Goal: Information Seeking & Learning: Learn about a topic

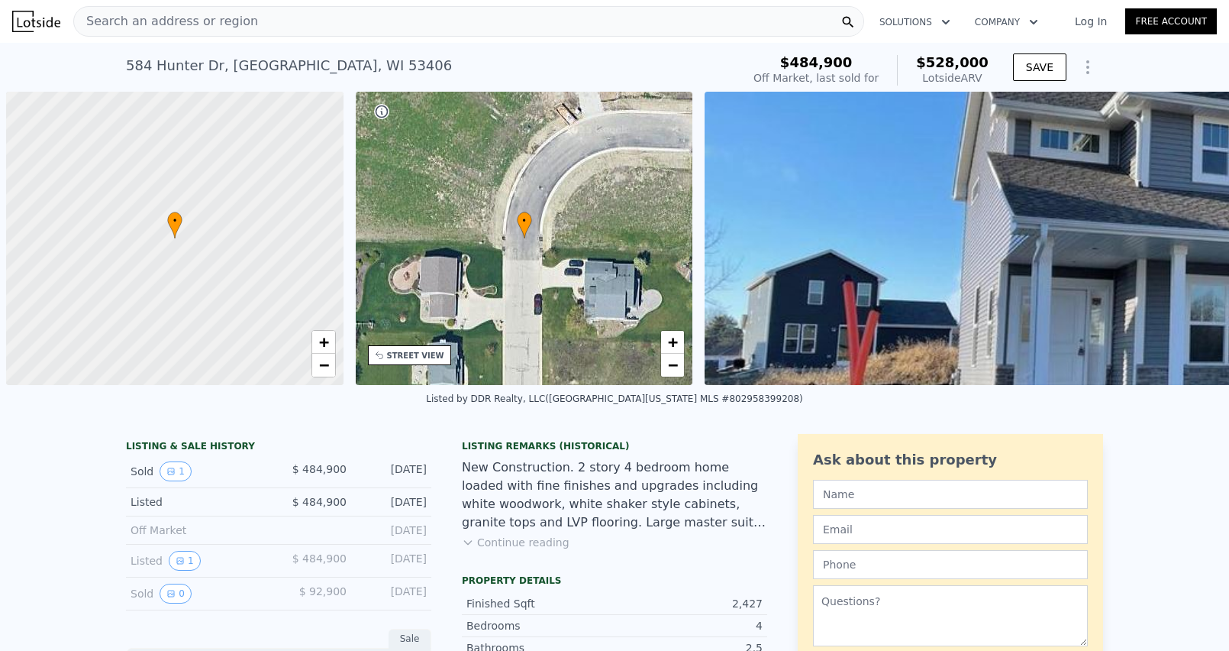
click at [312, 24] on div "Search an address or region" at bounding box center [468, 21] width 791 height 31
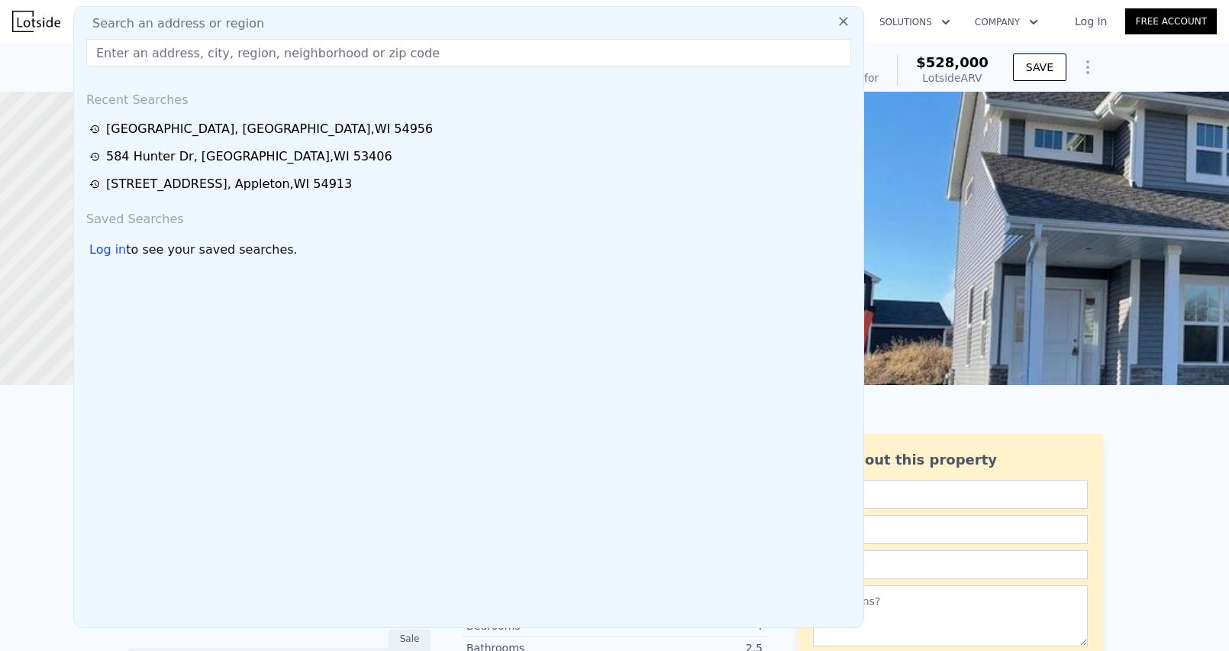
type input "$ 526,000"
type input "-$ 16,627"
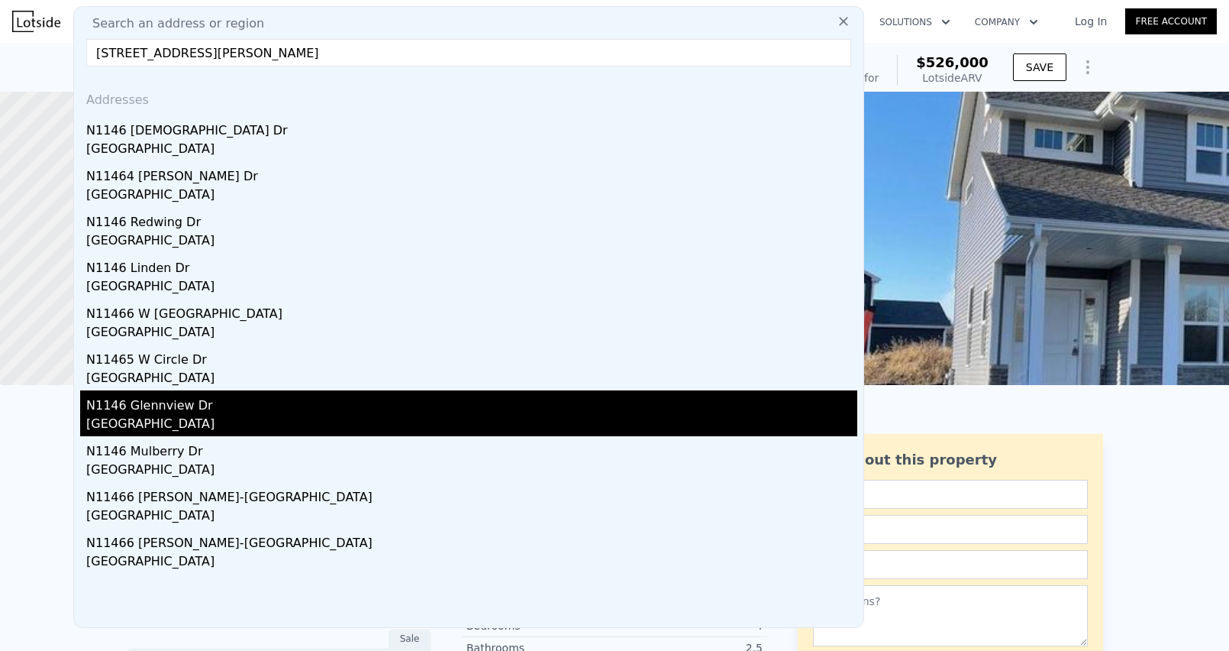
type input "[STREET_ADDRESS][PERSON_NAME]"
click at [187, 423] on div "[GEOGRAPHIC_DATA]" at bounding box center [471, 425] width 771 height 21
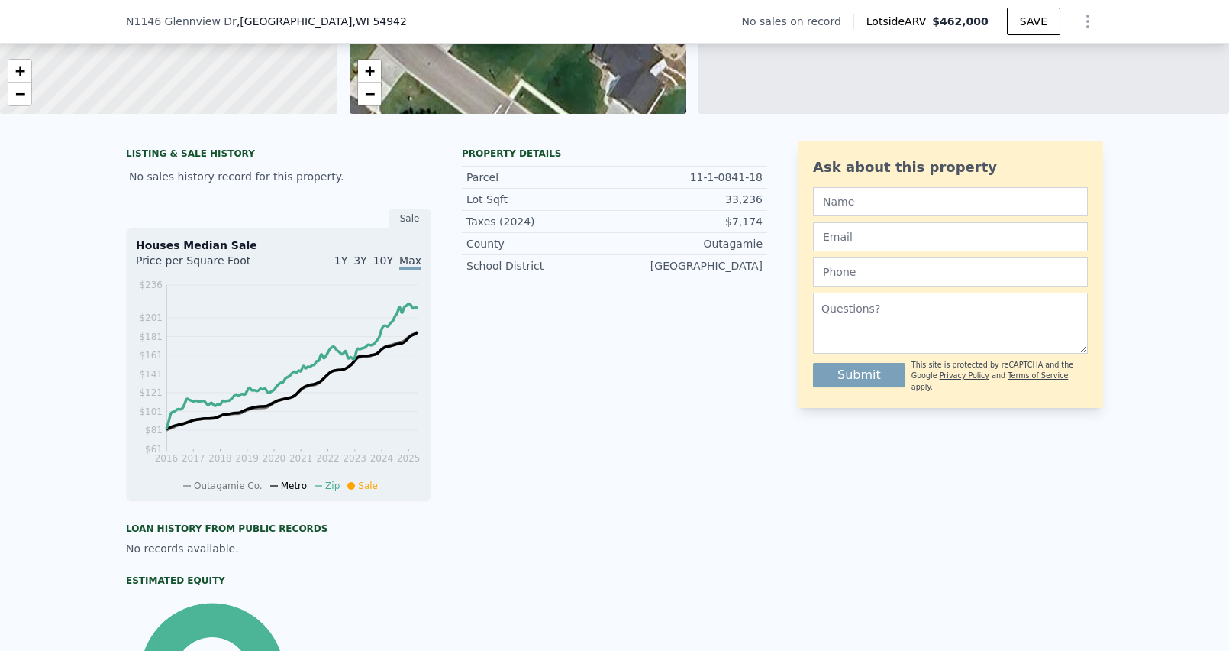
scroll to position [134, 0]
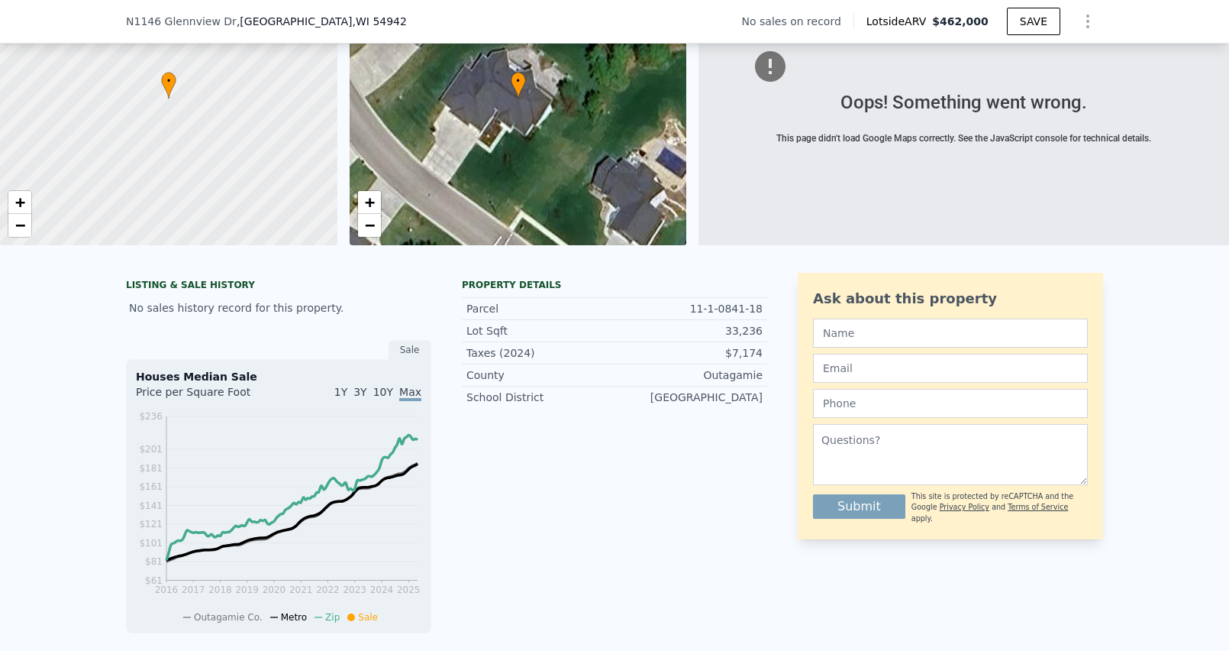
click at [157, 24] on span "N1146 Glennview Dr" at bounding box center [181, 21] width 111 height 15
click at [159, 18] on span "N1146 Glennview Dr" at bounding box center [181, 21] width 111 height 15
type input "4"
type input "2.5"
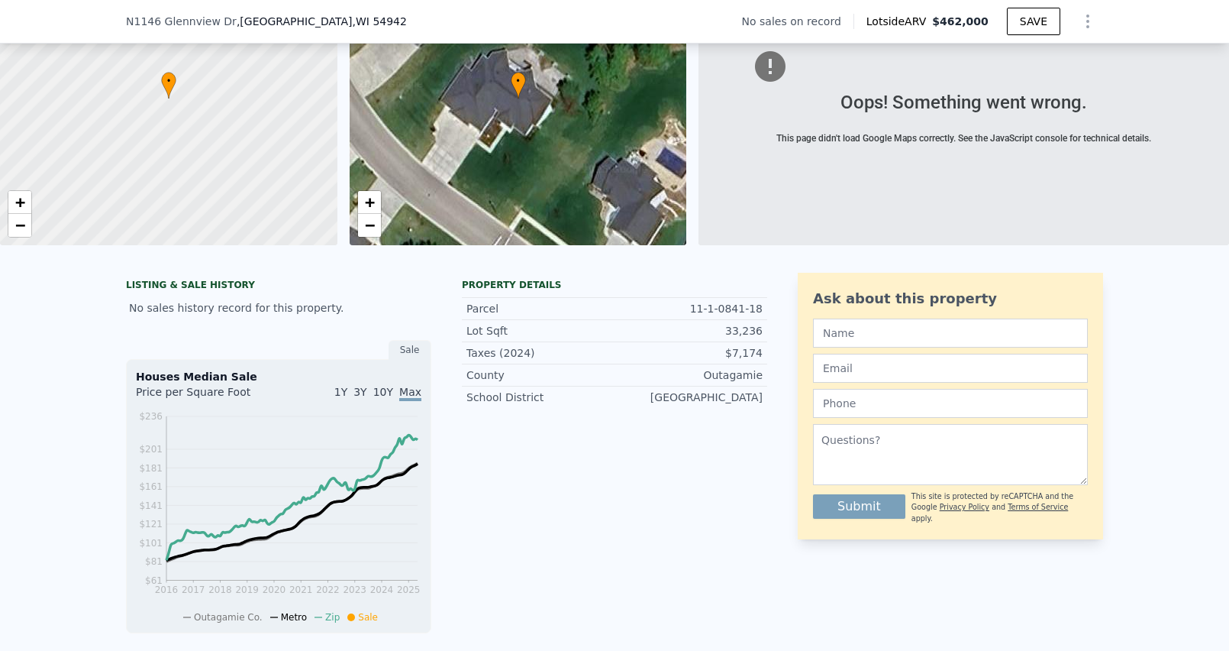
type input "1953"
type input "2148"
type input "10890"
type input "$ 526,000"
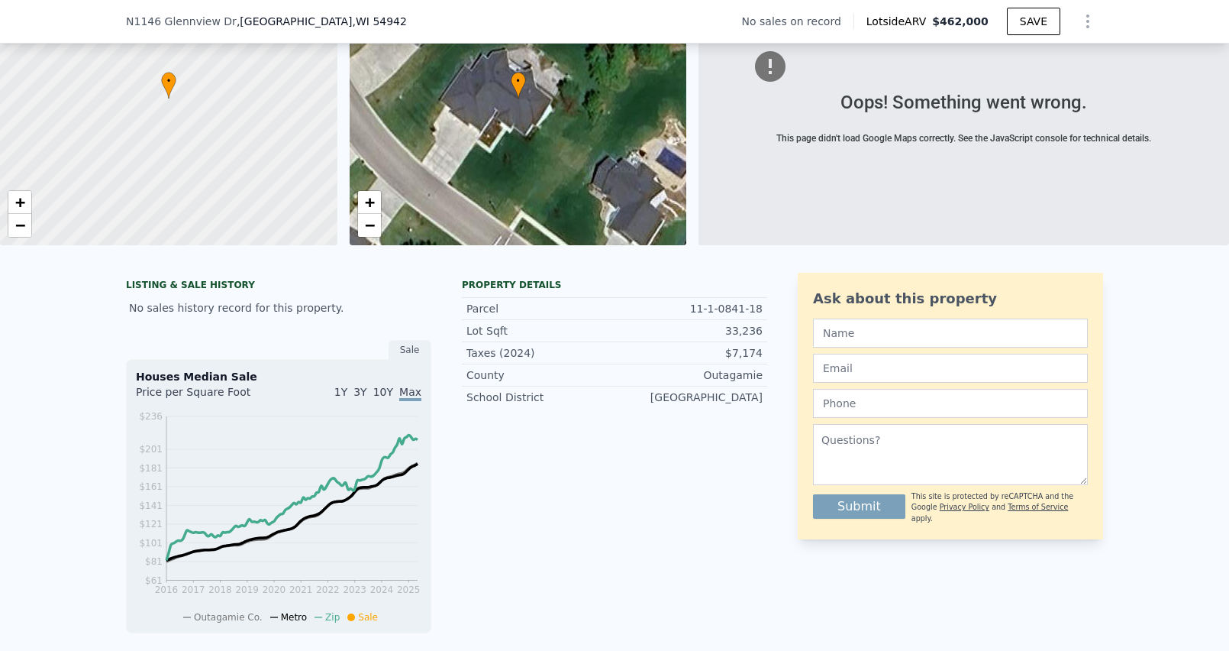
type input "4"
type input "-$ 16,627"
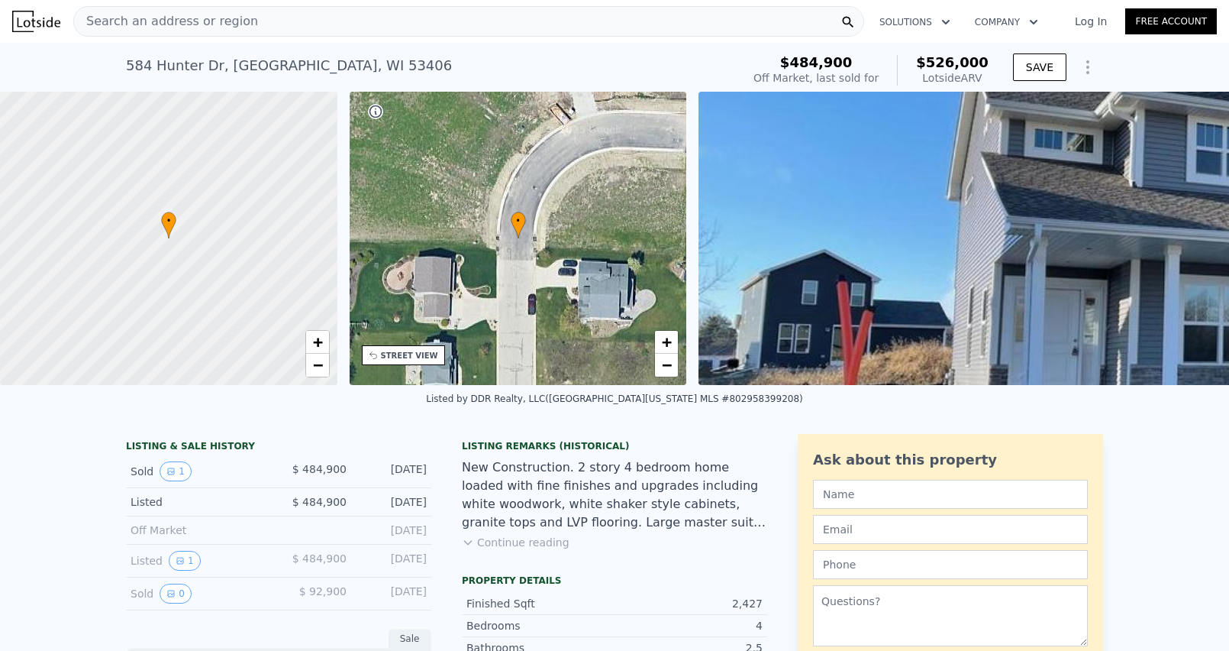
click at [184, 14] on span "Search an address or region" at bounding box center [166, 21] width 184 height 18
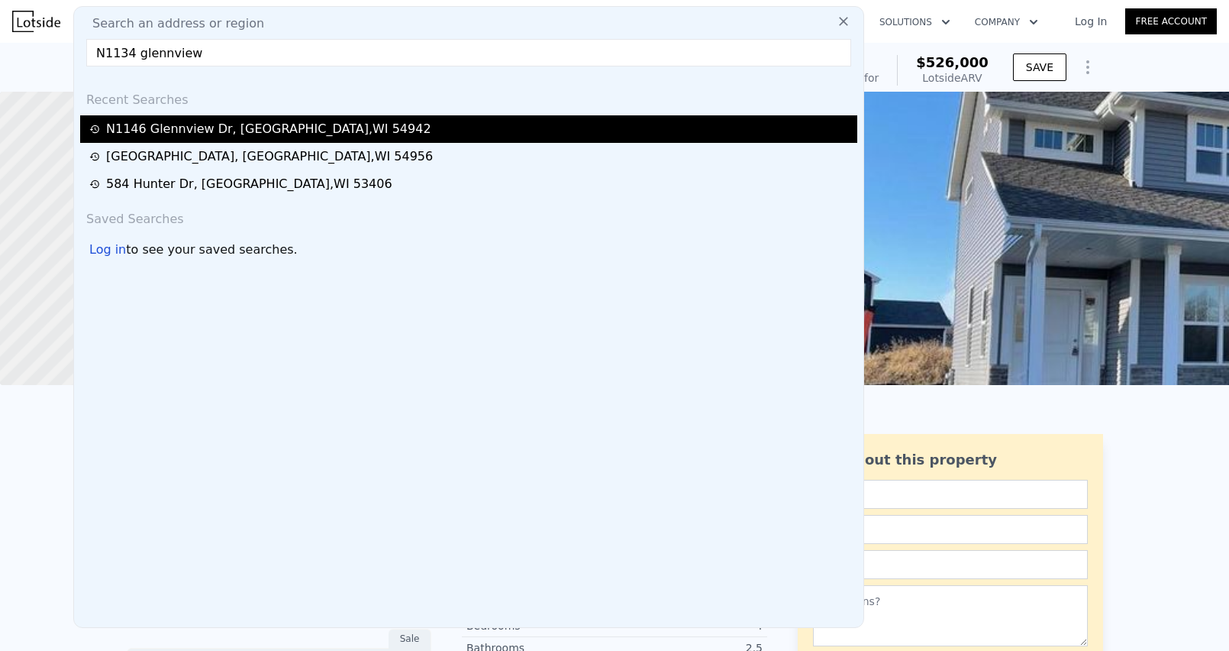
type input "N1134 glennview"
click at [199, 128] on div "[STREET_ADDRESS]" at bounding box center [268, 129] width 325 height 18
type input "2"
type input "1.5"
type input "4.25"
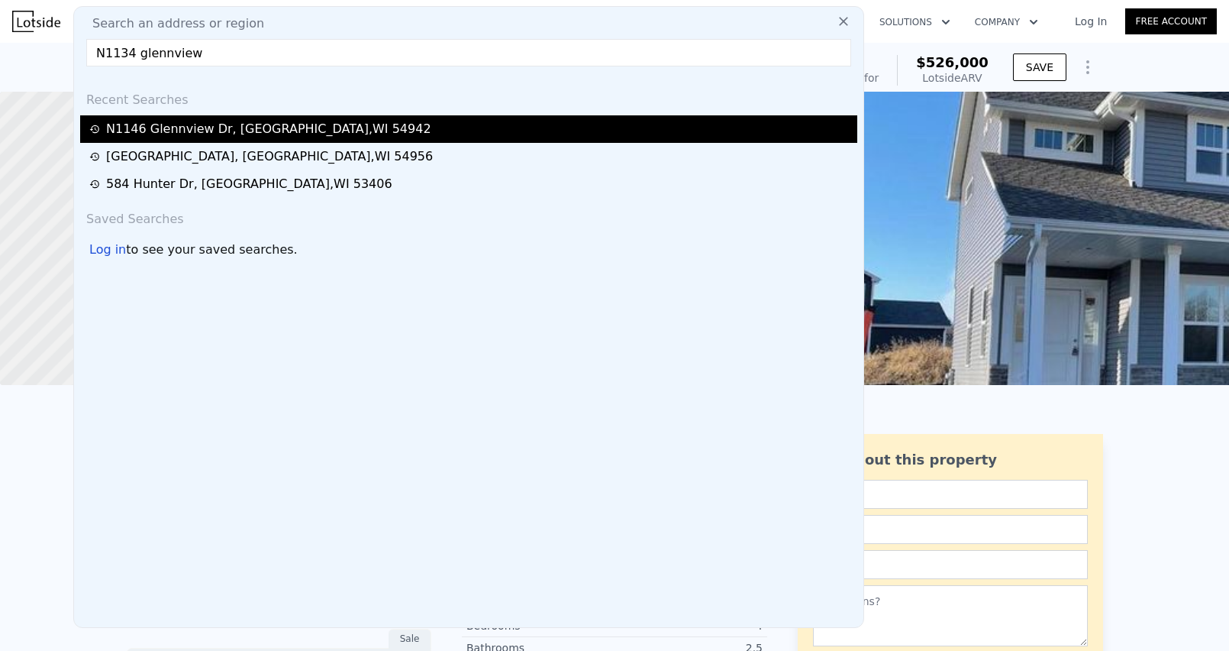
type input "1535"
type input "2811"
type input "18730.8"
type input "57063.600000000006"
type input "$ 462,000"
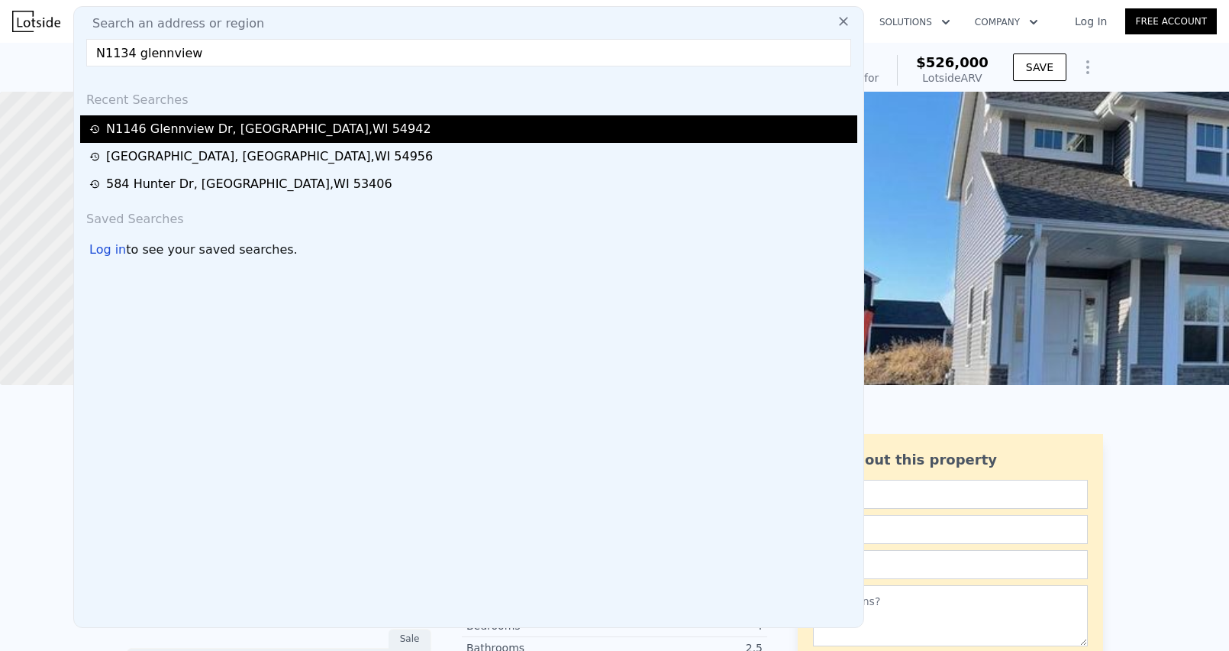
type input "5"
type input "$ 30,312"
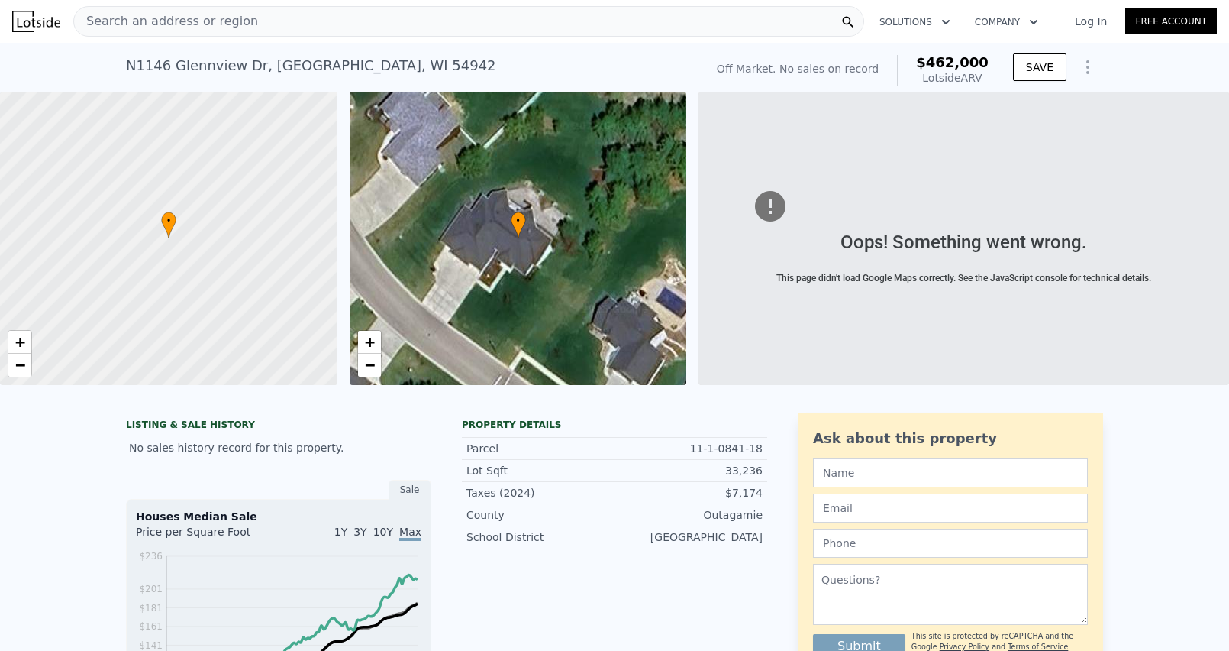
click at [214, 19] on span "Search an address or region" at bounding box center [166, 21] width 184 height 18
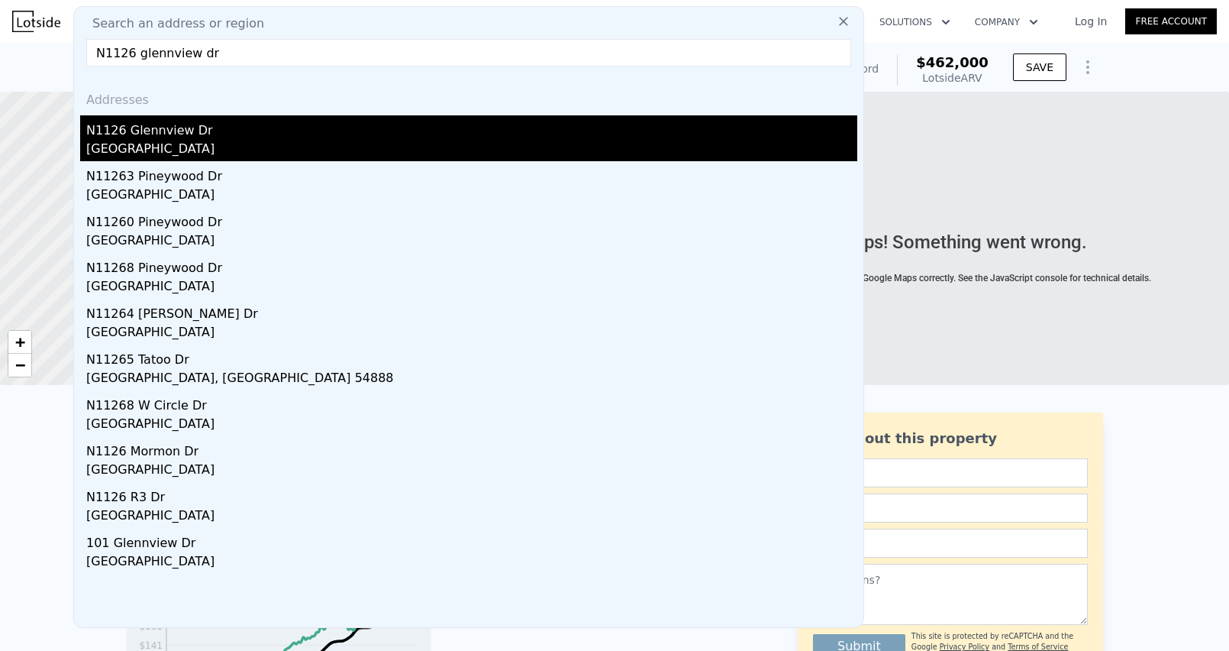
type input "N1126 glennview dr"
click at [153, 146] on div "[GEOGRAPHIC_DATA]" at bounding box center [471, 150] width 771 height 21
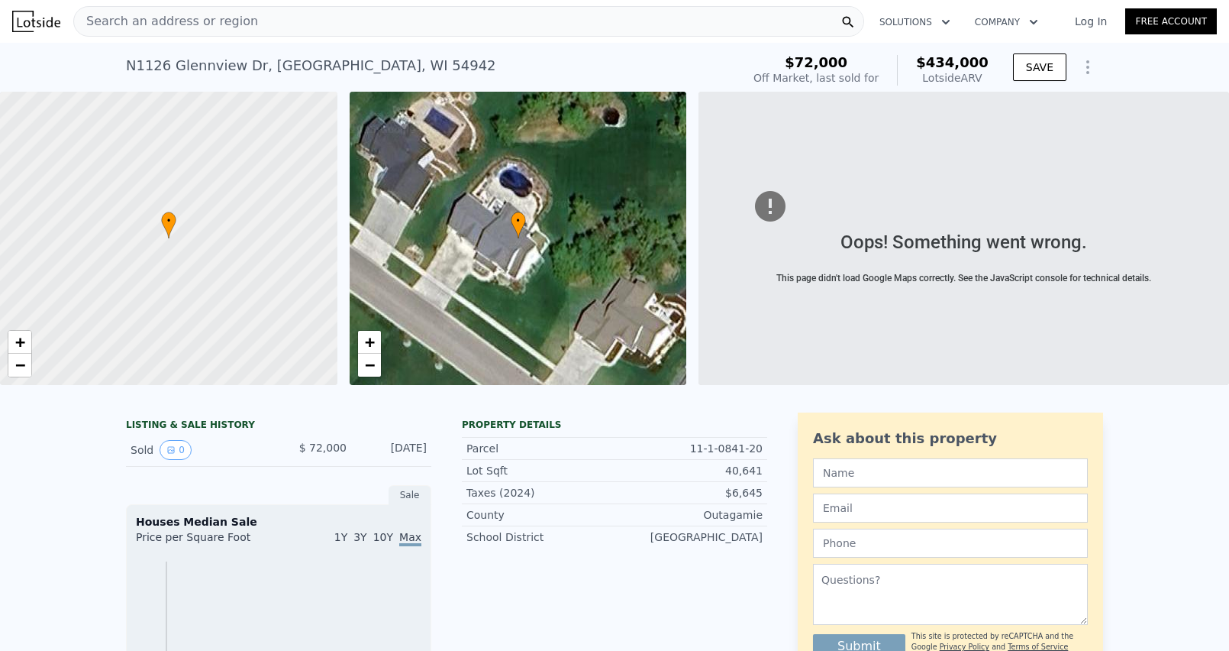
click at [271, 27] on div "Search an address or region" at bounding box center [468, 21] width 791 height 31
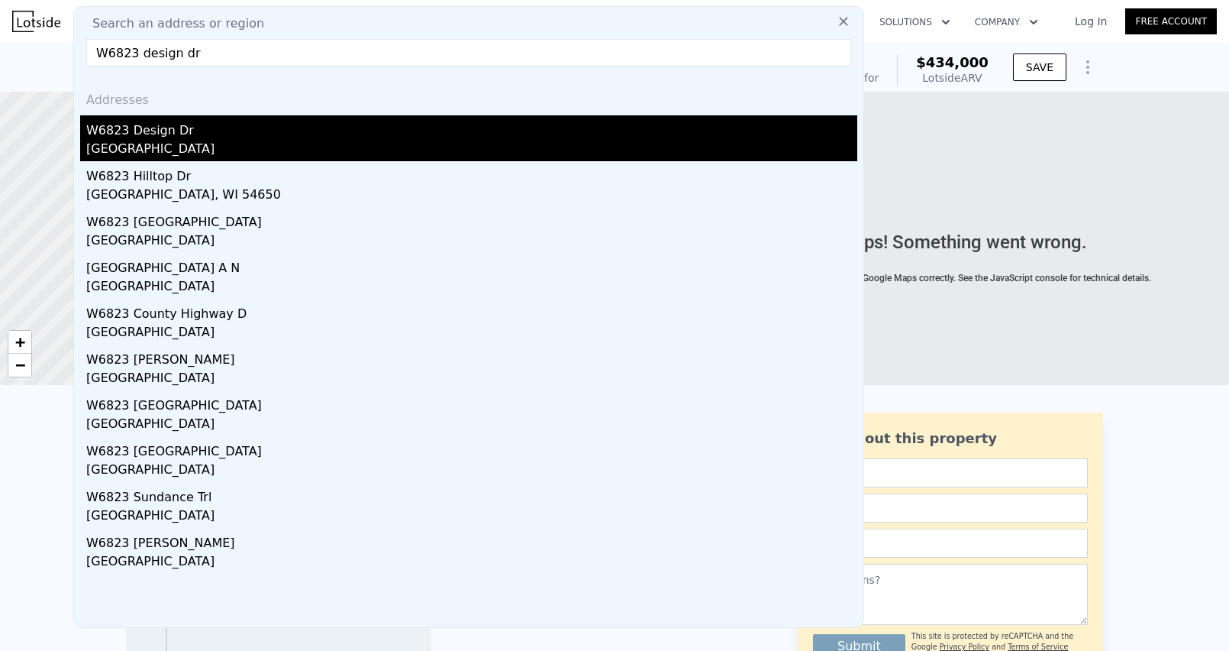
type input "W6823 design dr"
click at [140, 148] on div "[GEOGRAPHIC_DATA]" at bounding box center [471, 150] width 771 height 21
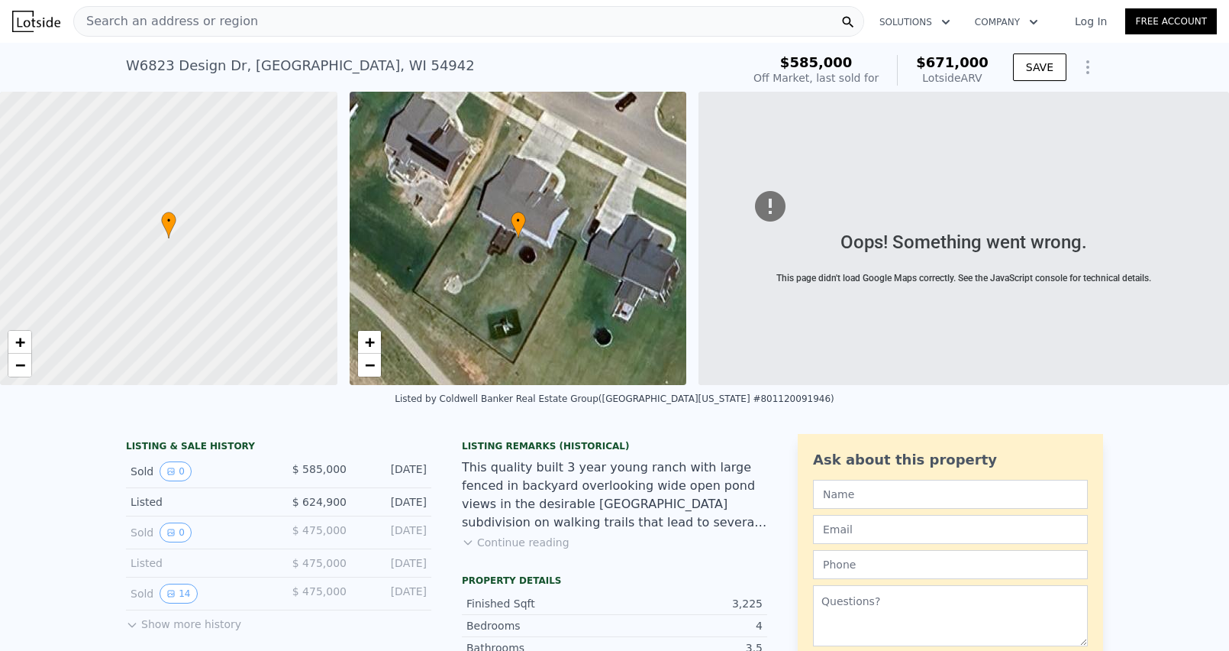
click at [273, 21] on div "Search an address or region" at bounding box center [468, 21] width 791 height 31
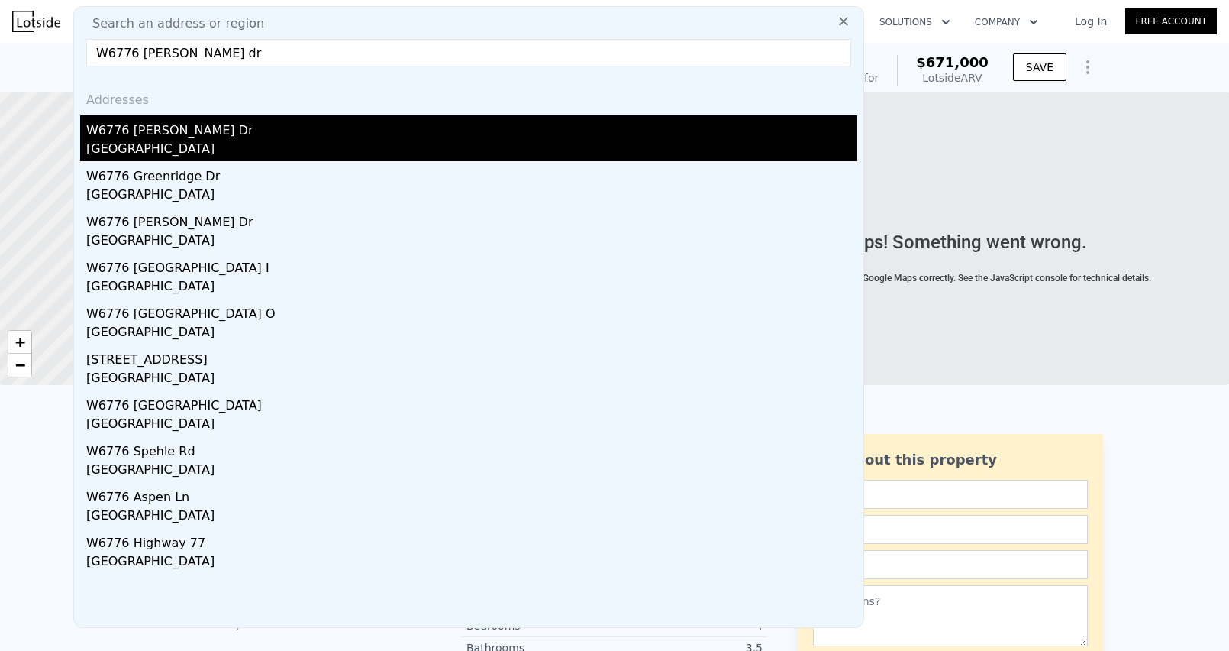
type input "W6776 [PERSON_NAME] dr"
click at [184, 138] on div "W6776 [PERSON_NAME] Dr" at bounding box center [471, 127] width 771 height 24
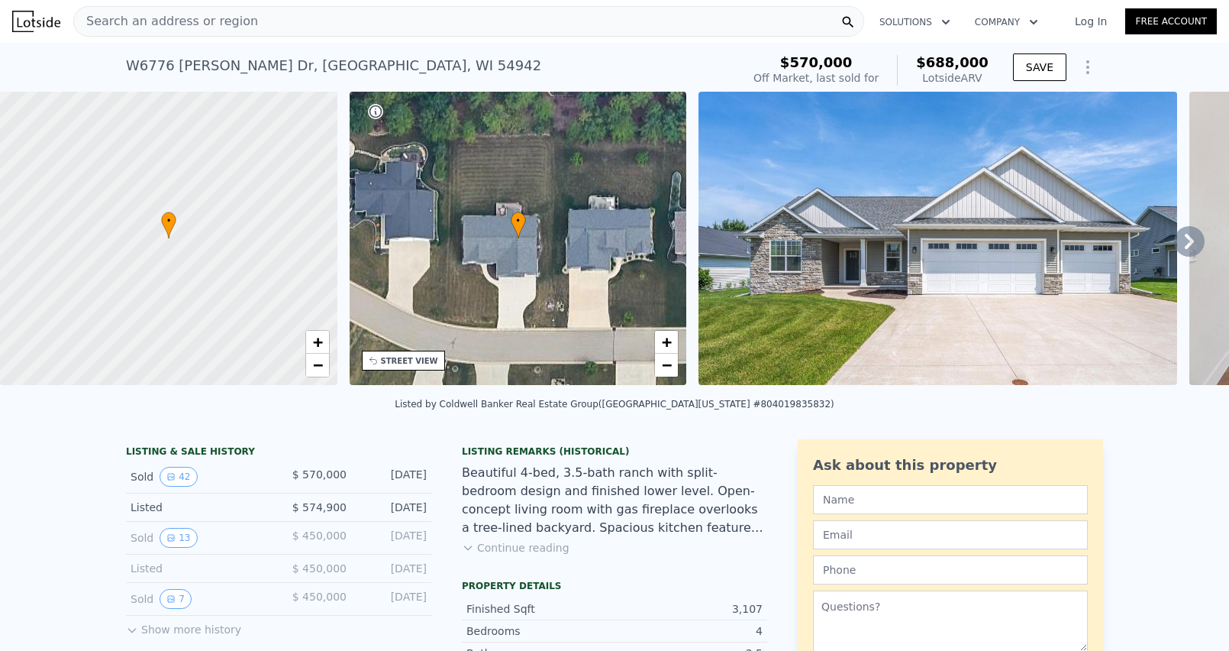
click at [1190, 244] on icon at bounding box center [1189, 241] width 9 height 15
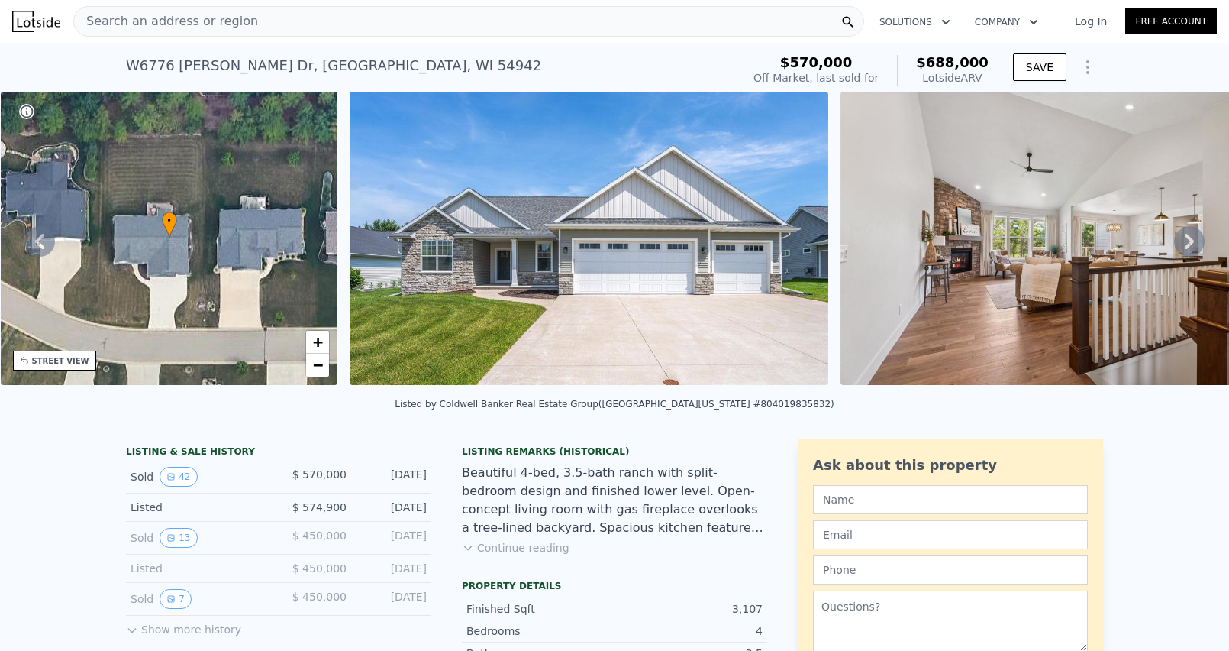
click at [1190, 244] on icon at bounding box center [1189, 241] width 9 height 15
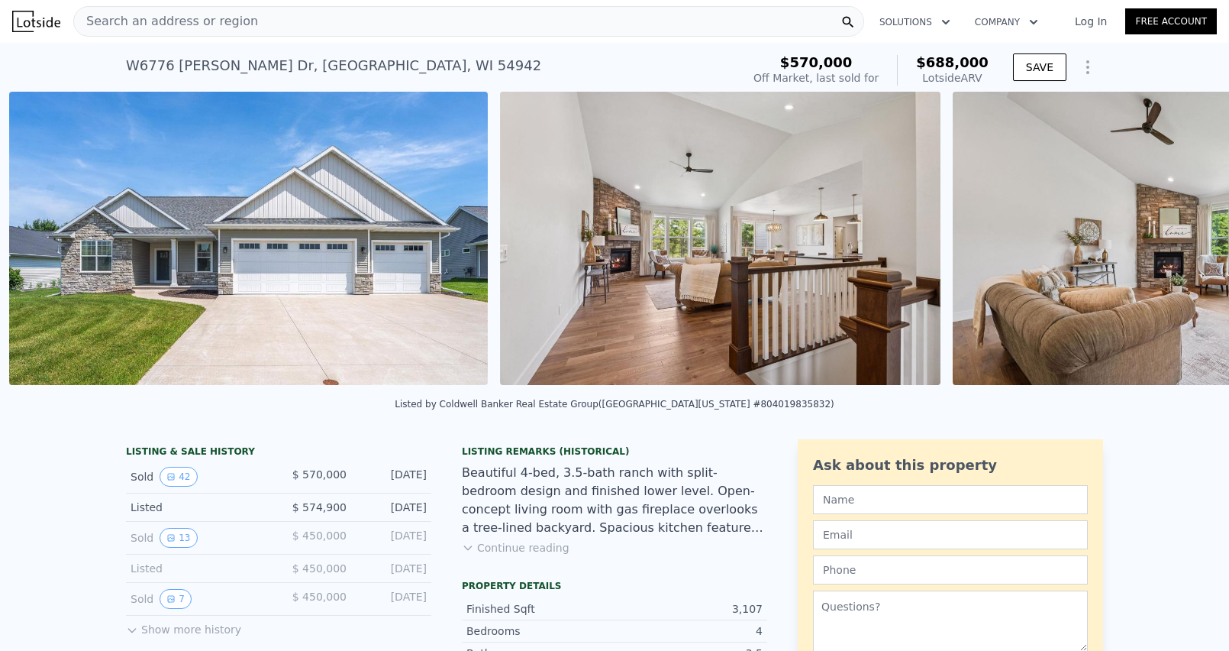
scroll to position [0, 699]
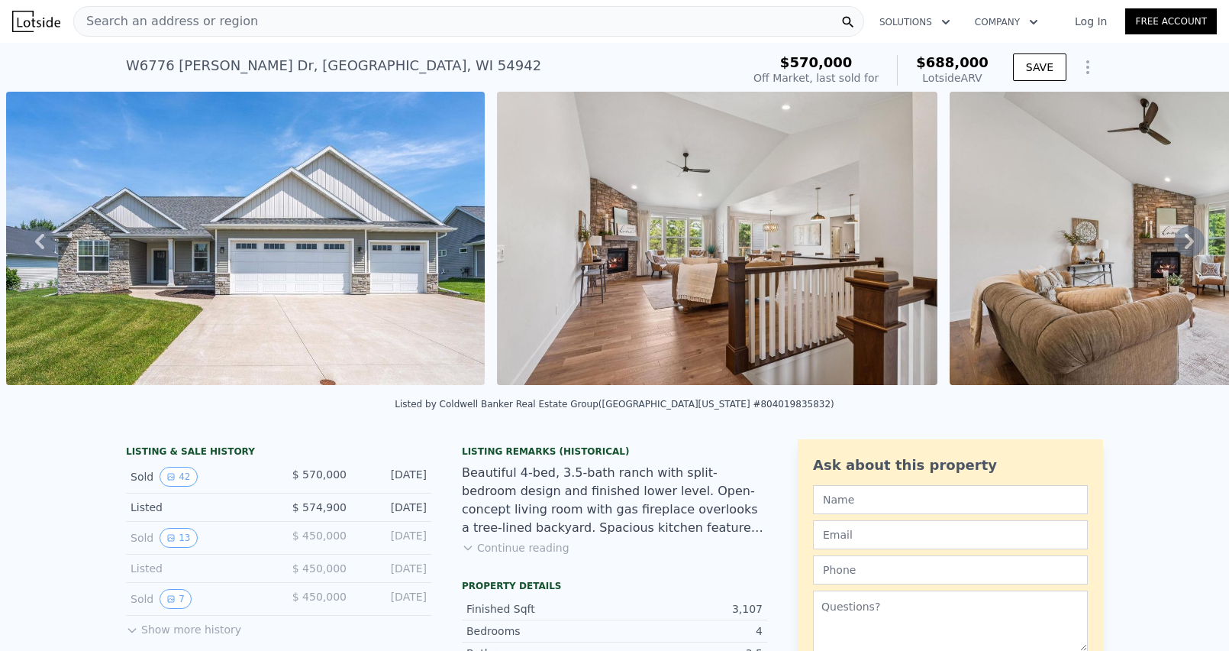
click at [1190, 244] on icon at bounding box center [1189, 241] width 9 height 15
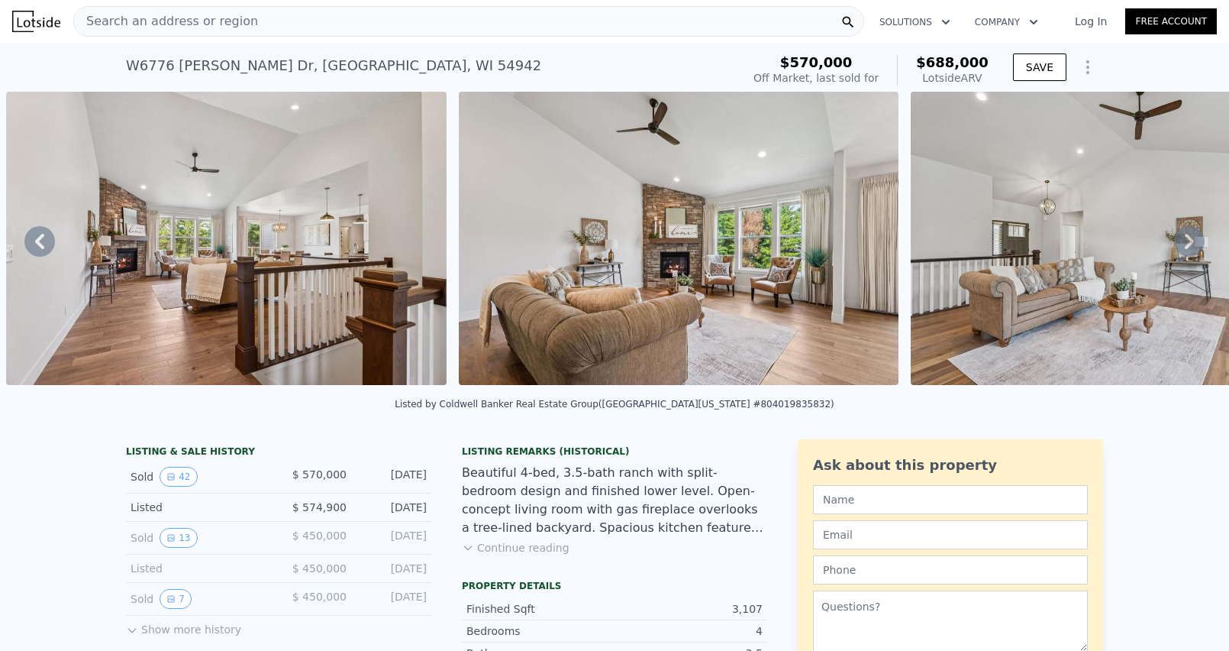
click at [1190, 244] on icon at bounding box center [1189, 241] width 9 height 15
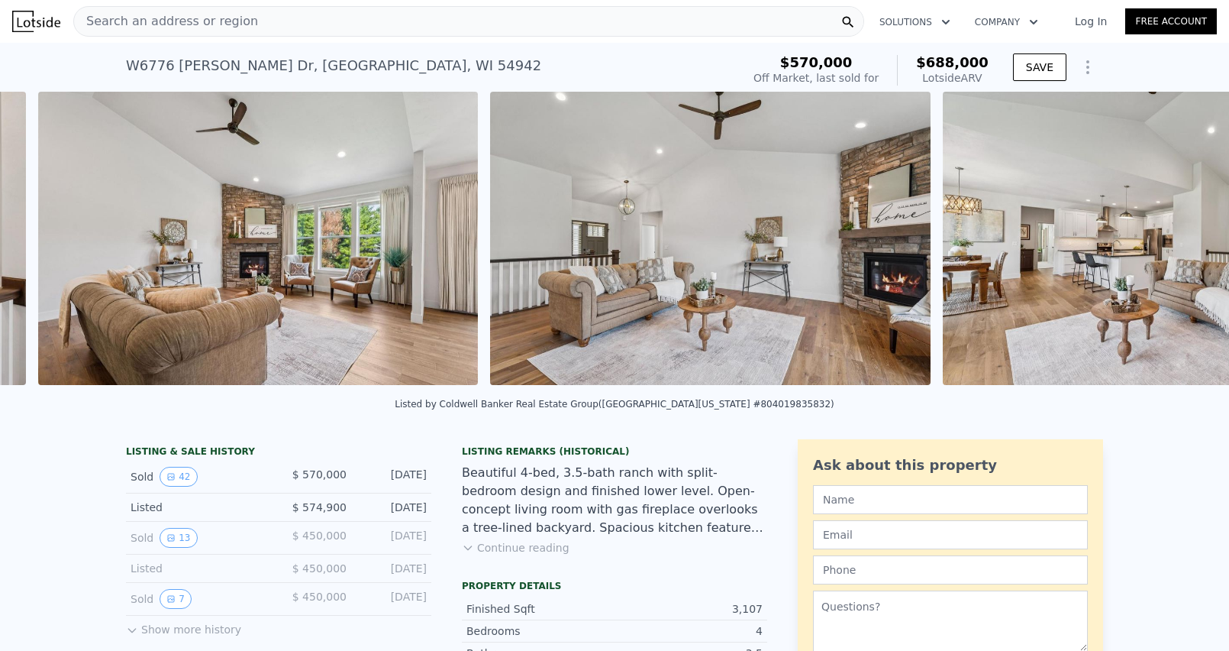
scroll to position [0, 1643]
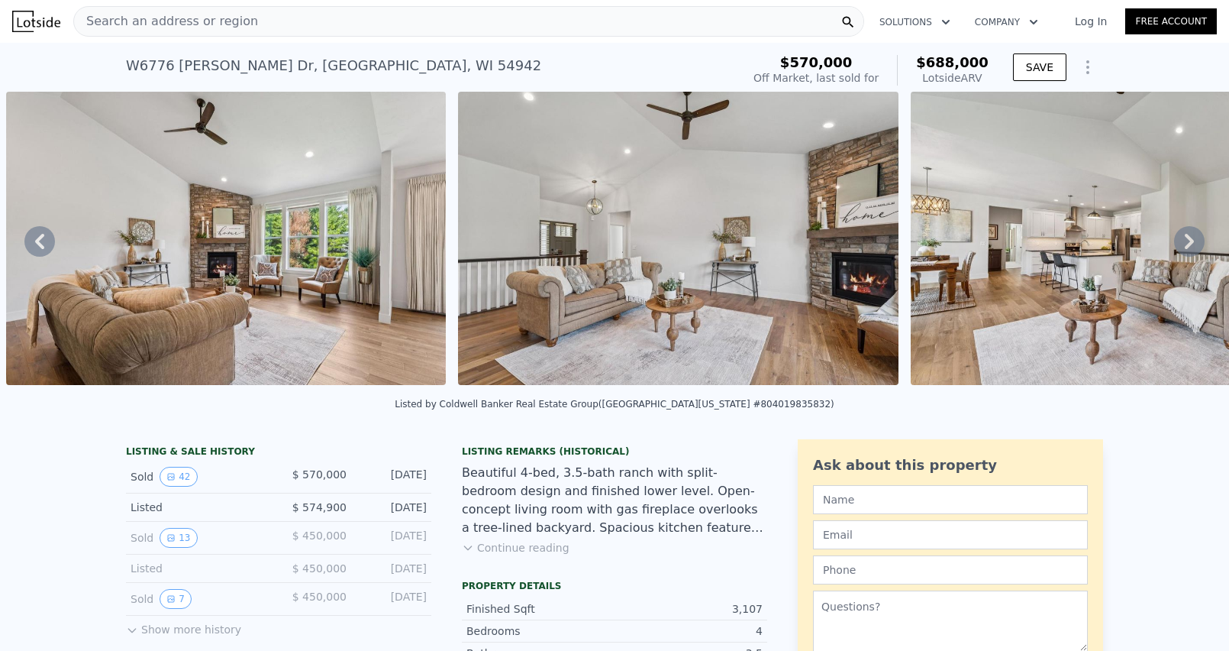
click at [1190, 244] on icon at bounding box center [1189, 241] width 9 height 15
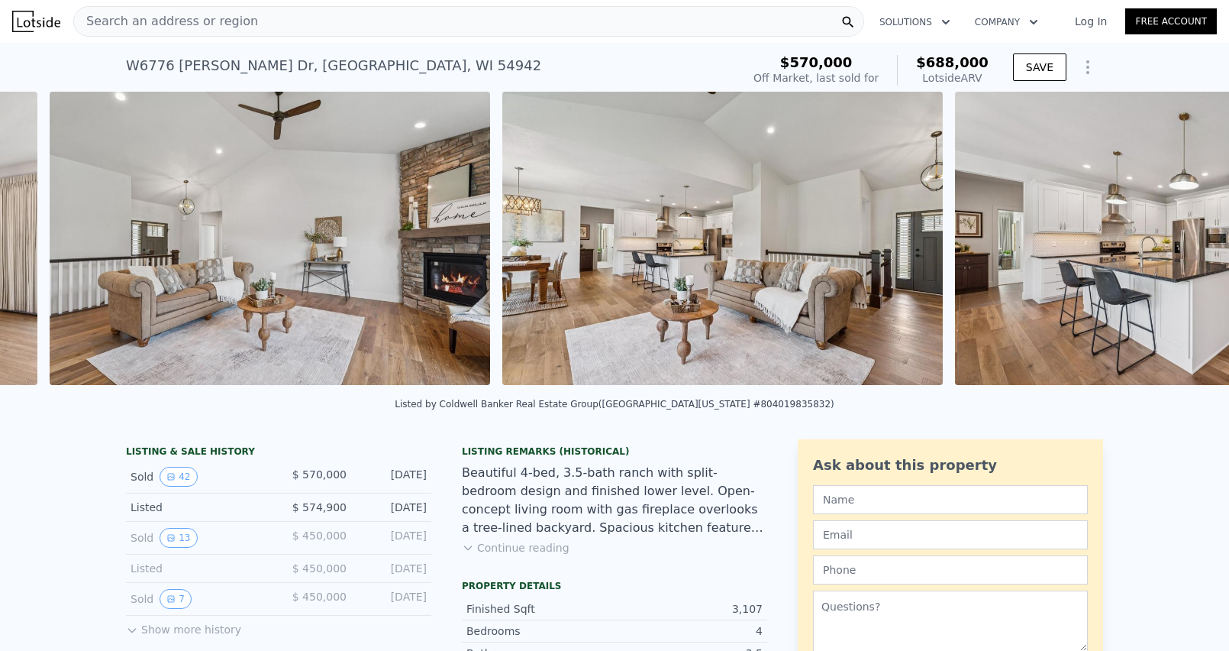
scroll to position [0, 2095]
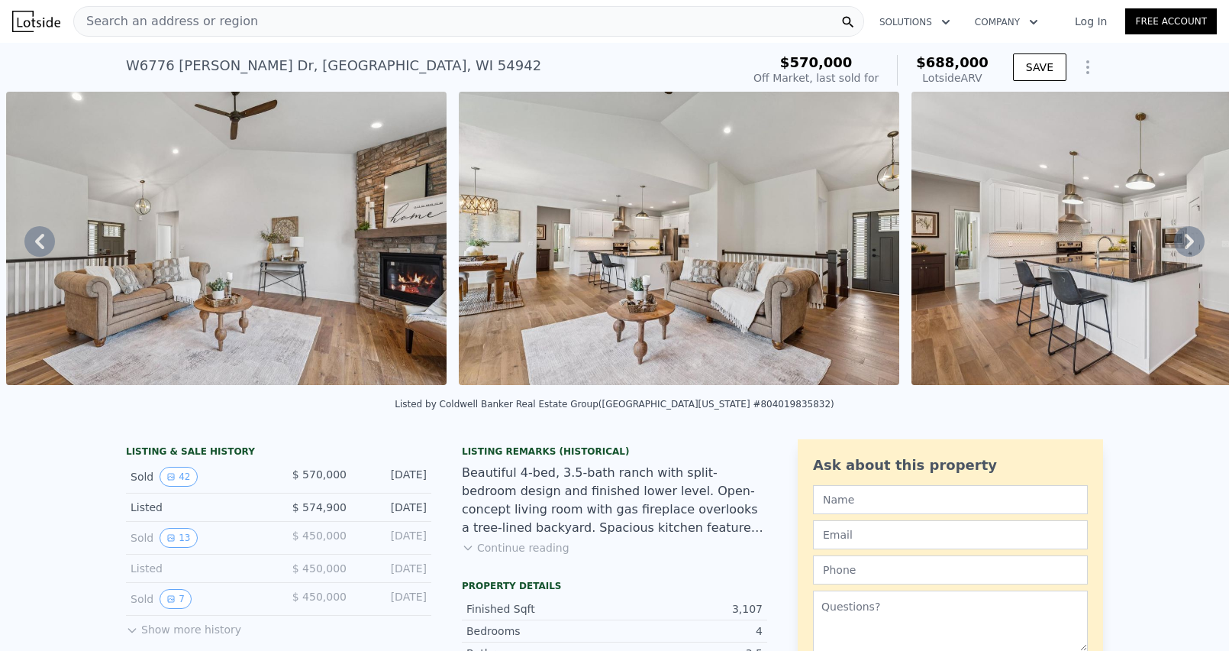
click at [1190, 244] on icon at bounding box center [1189, 241] width 9 height 15
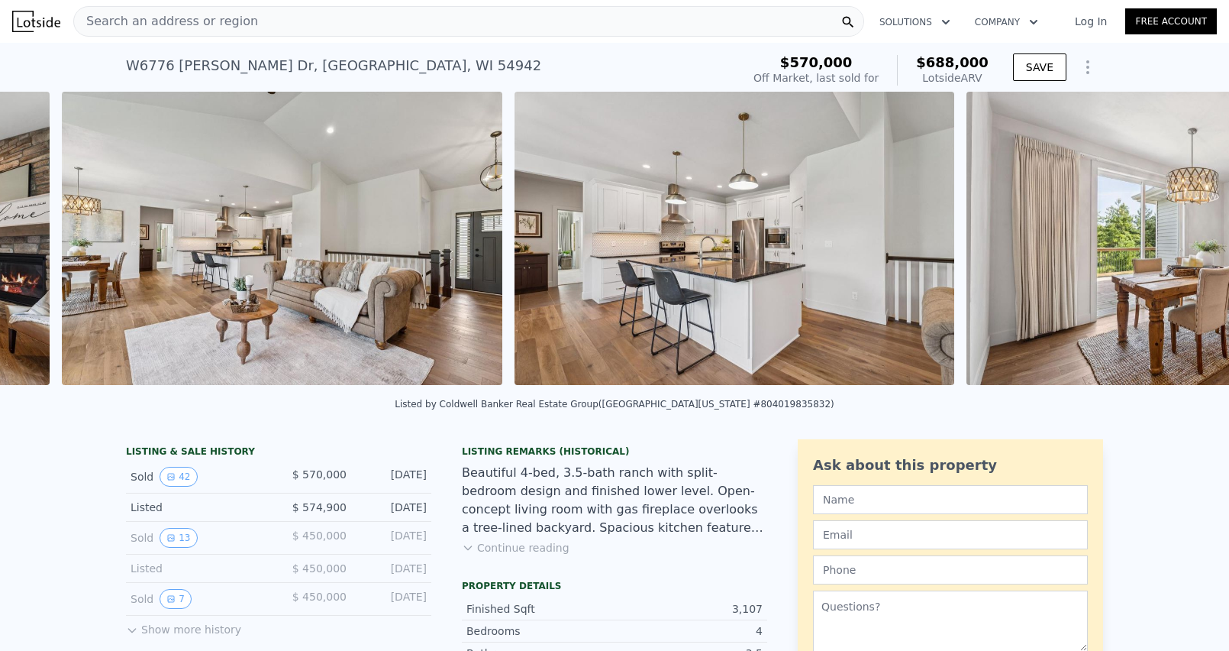
scroll to position [0, 2547]
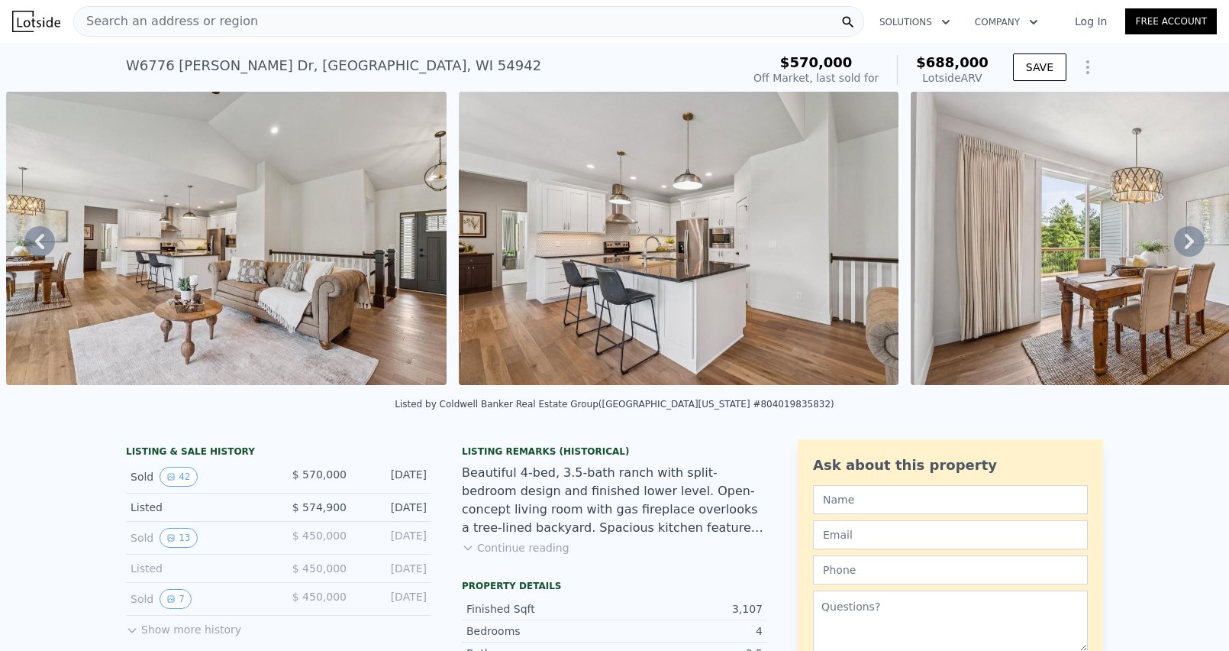
click at [1190, 244] on icon at bounding box center [1189, 241] width 9 height 15
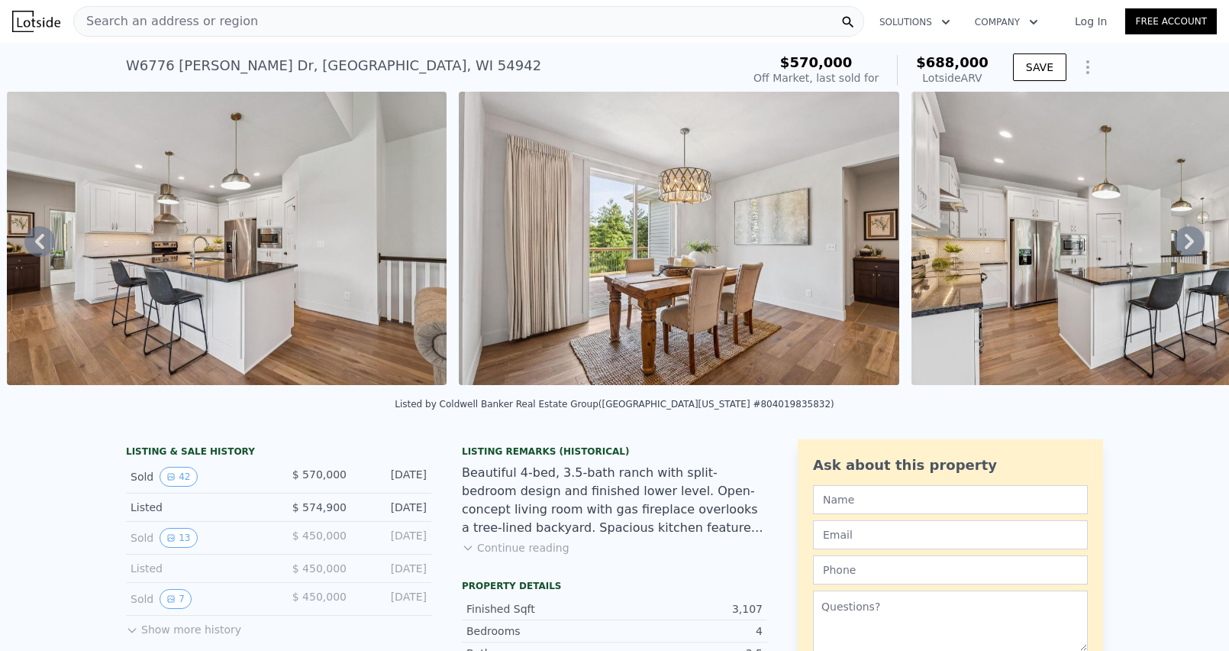
click at [1190, 244] on icon at bounding box center [1189, 241] width 9 height 15
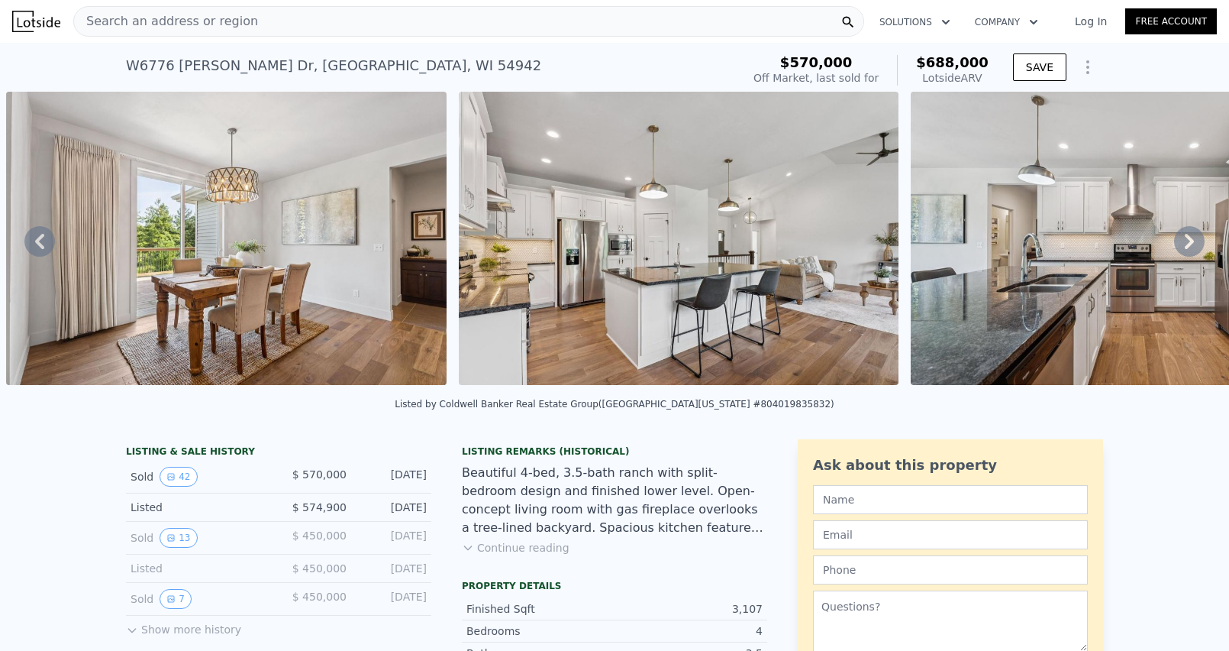
click at [1190, 244] on icon at bounding box center [1189, 241] width 9 height 15
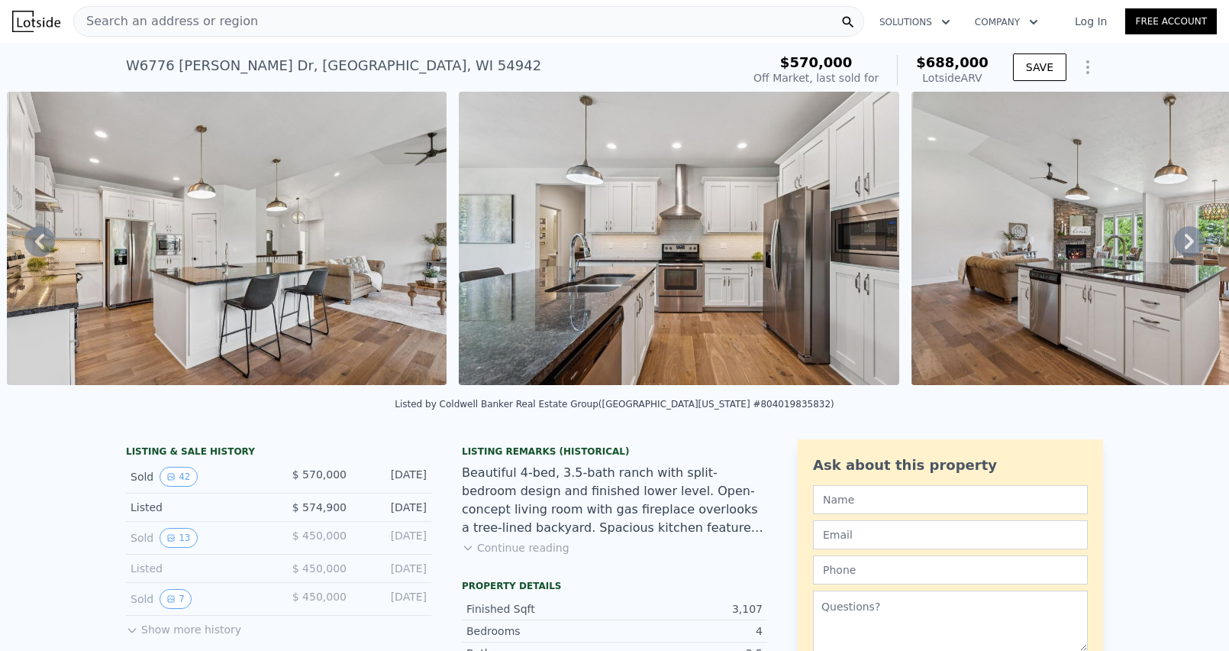
click at [1190, 244] on icon at bounding box center [1189, 241] width 9 height 15
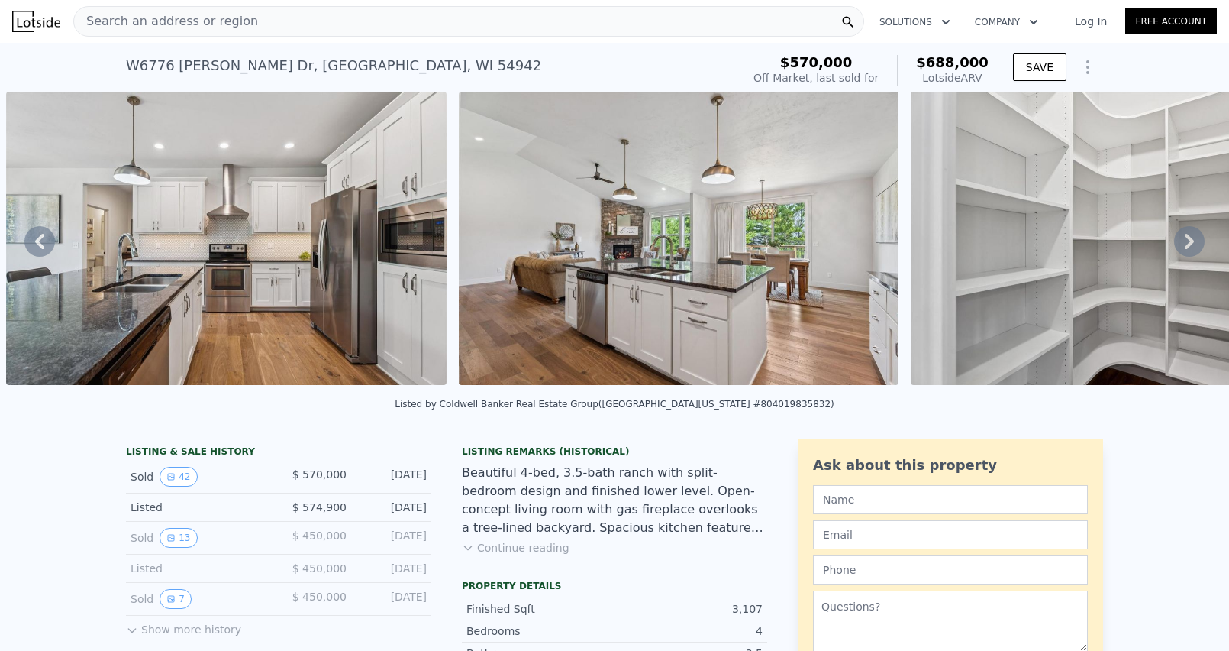
click at [1190, 244] on icon at bounding box center [1189, 241] width 9 height 15
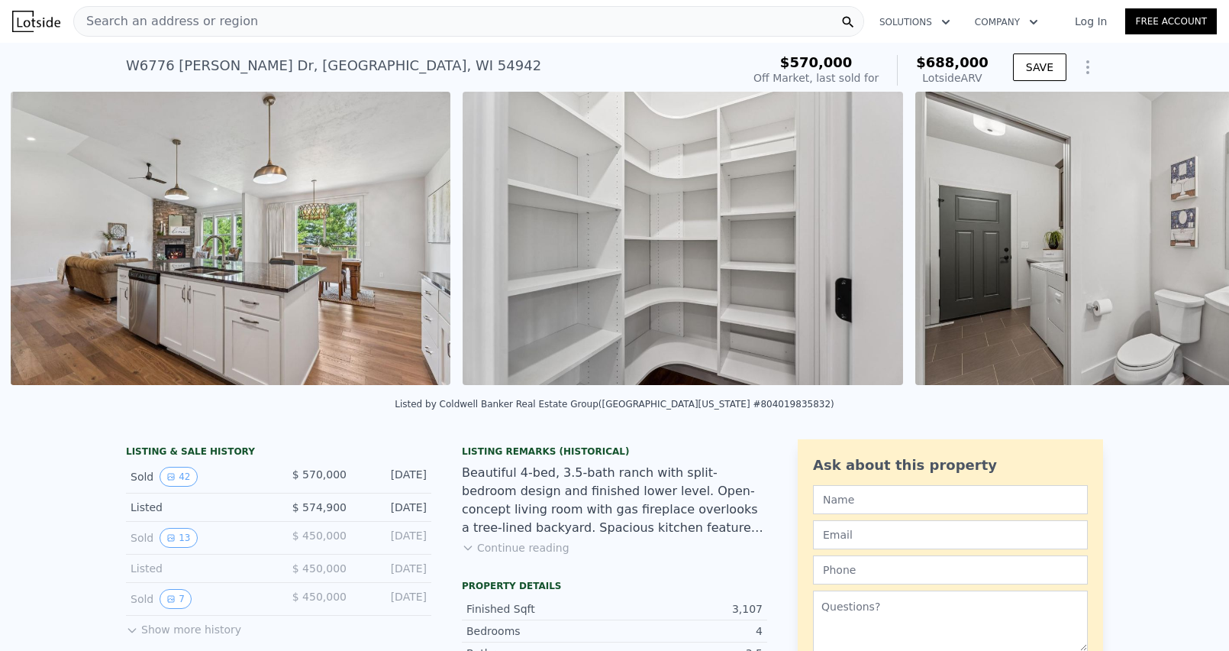
scroll to position [0, 4810]
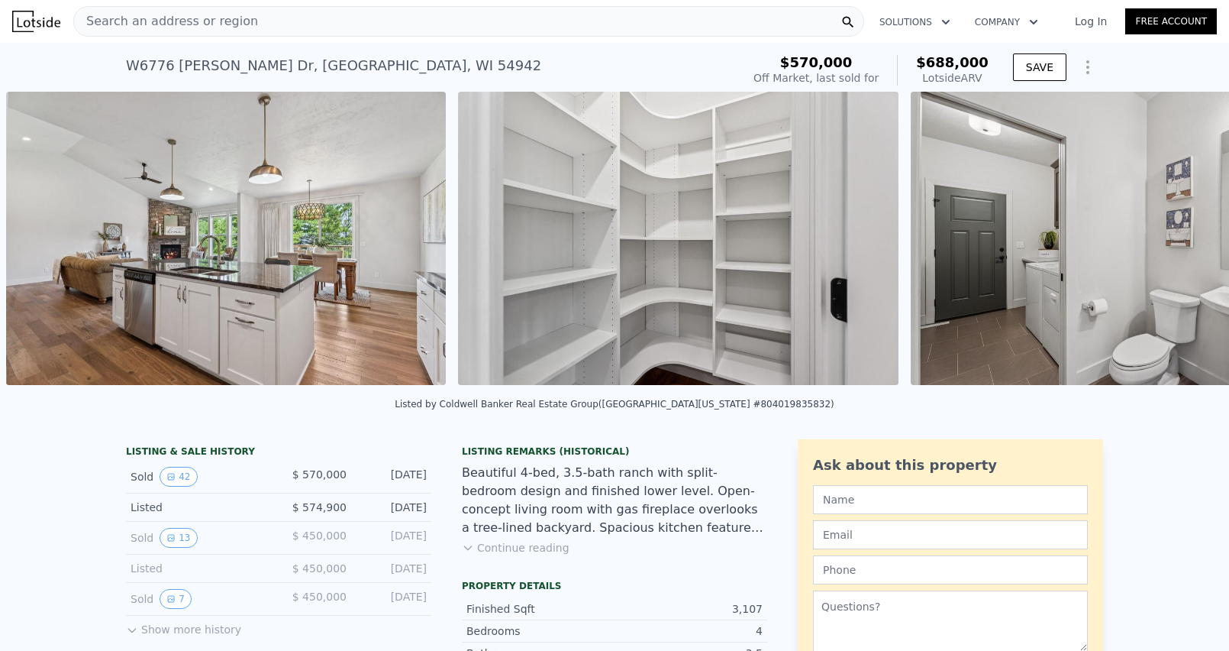
click at [1190, 244] on img at bounding box center [1131, 238] width 441 height 293
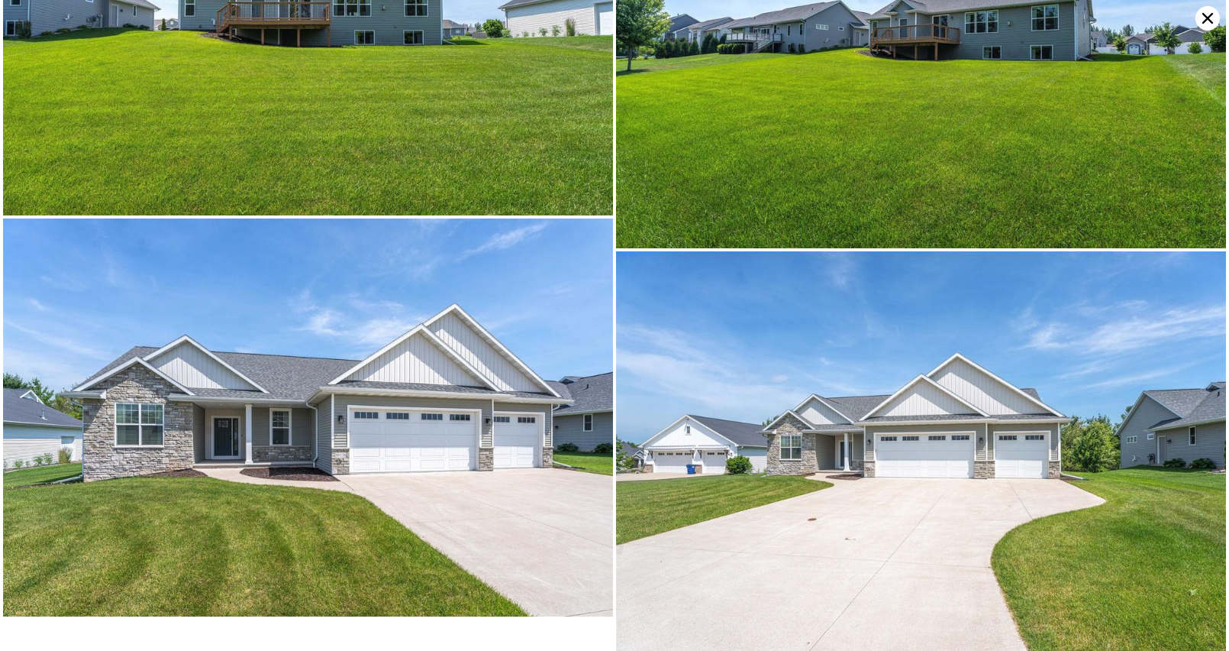
scroll to position [7944, 0]
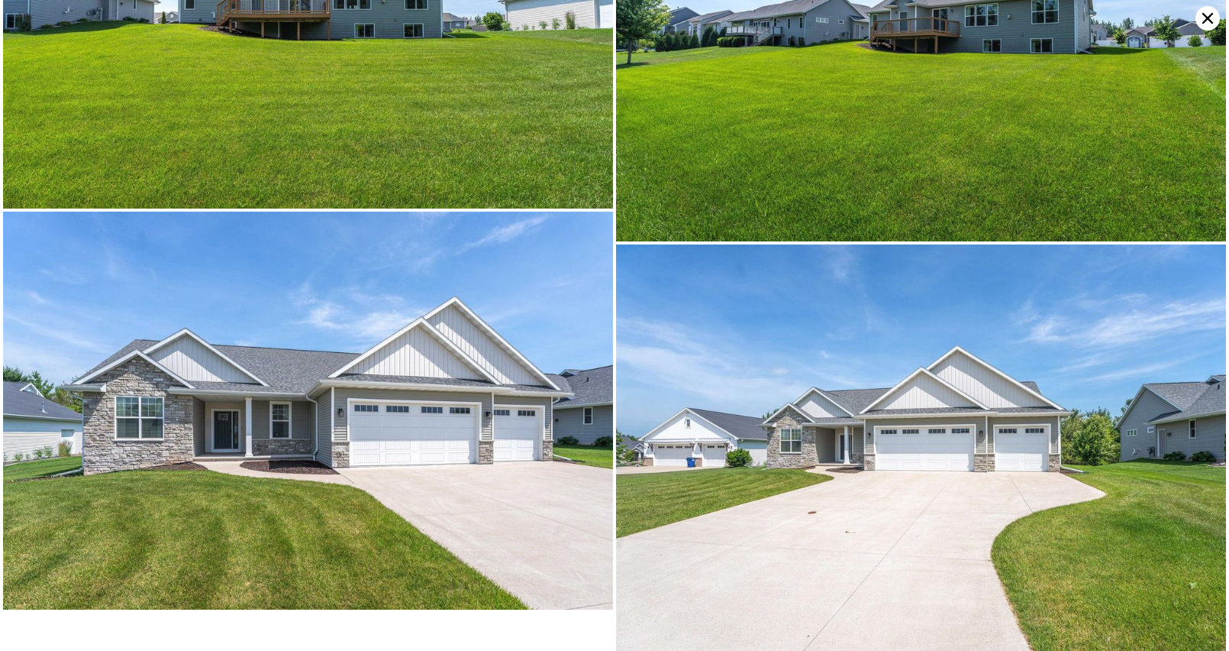
checkbox input "false"
checkbox input "true"
type input "$ 671,000"
type input "$ 14,614"
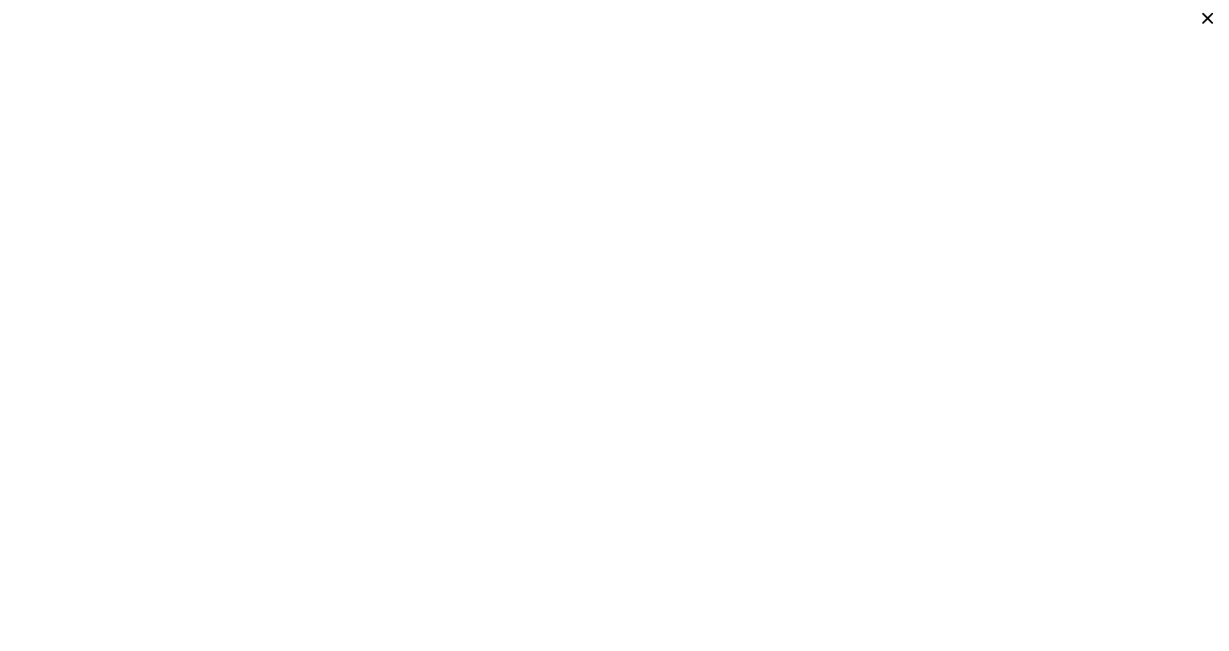
click at [1209, 16] on icon at bounding box center [1208, 18] width 11 height 11
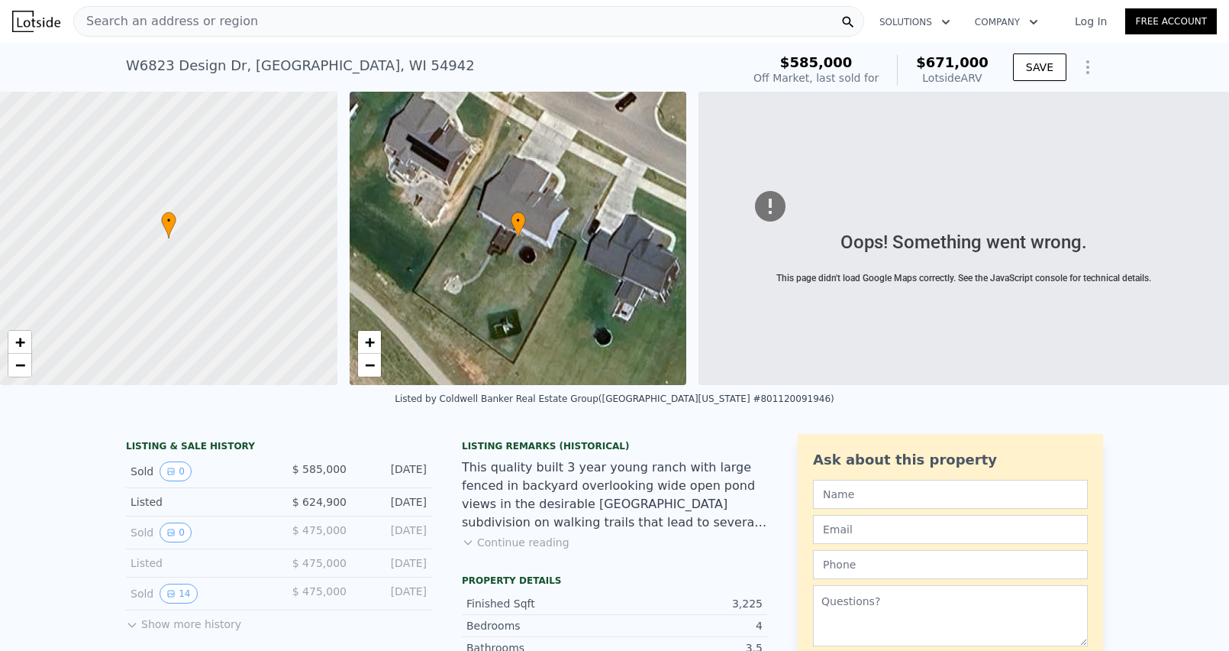
click at [312, 14] on div "Search an address or region" at bounding box center [468, 21] width 791 height 31
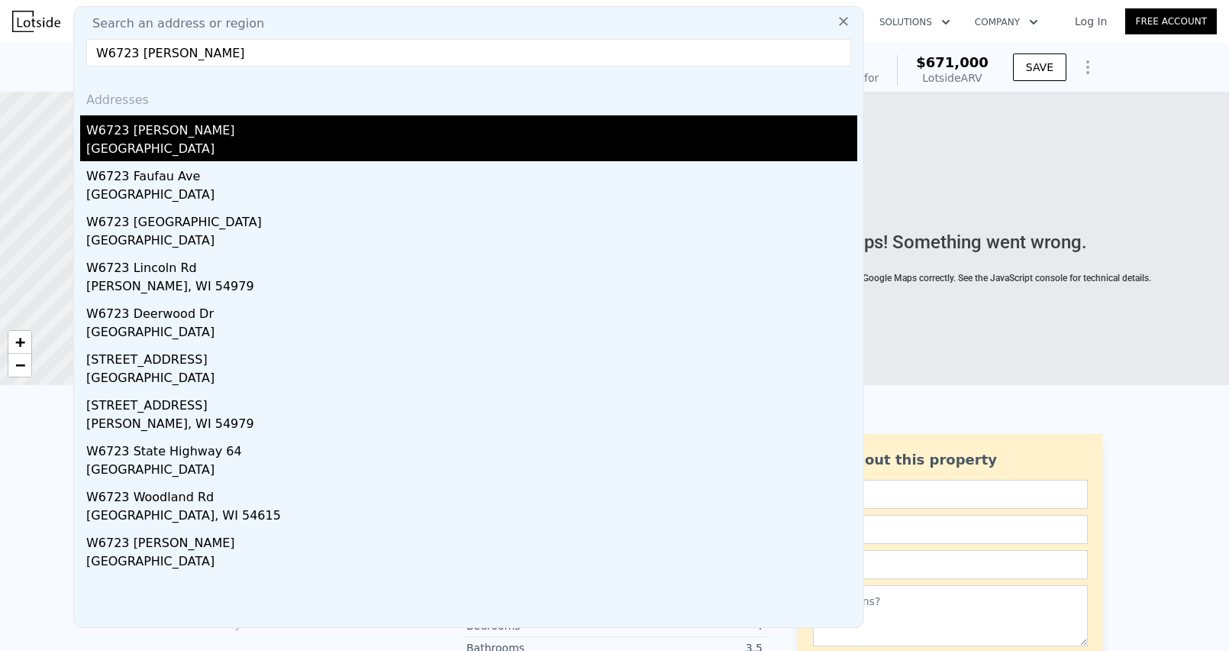
type input "W6723 [PERSON_NAME]"
click at [195, 137] on div "W6723 [PERSON_NAME]" at bounding box center [471, 127] width 771 height 24
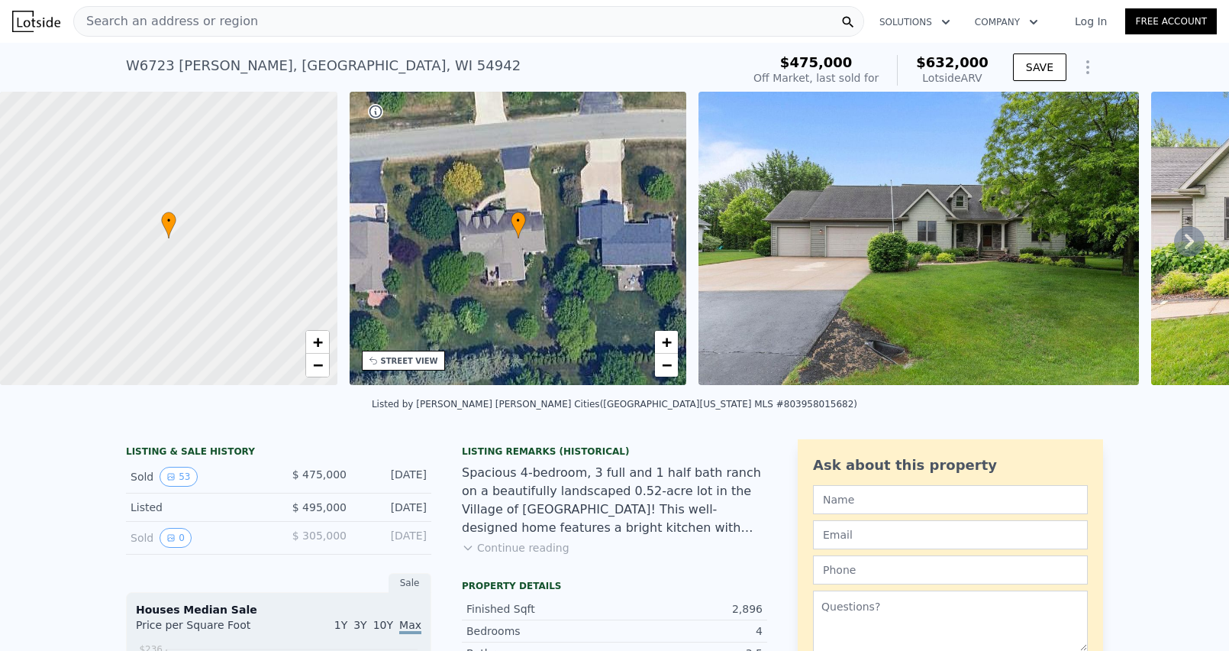
click at [1189, 237] on icon at bounding box center [1189, 241] width 9 height 15
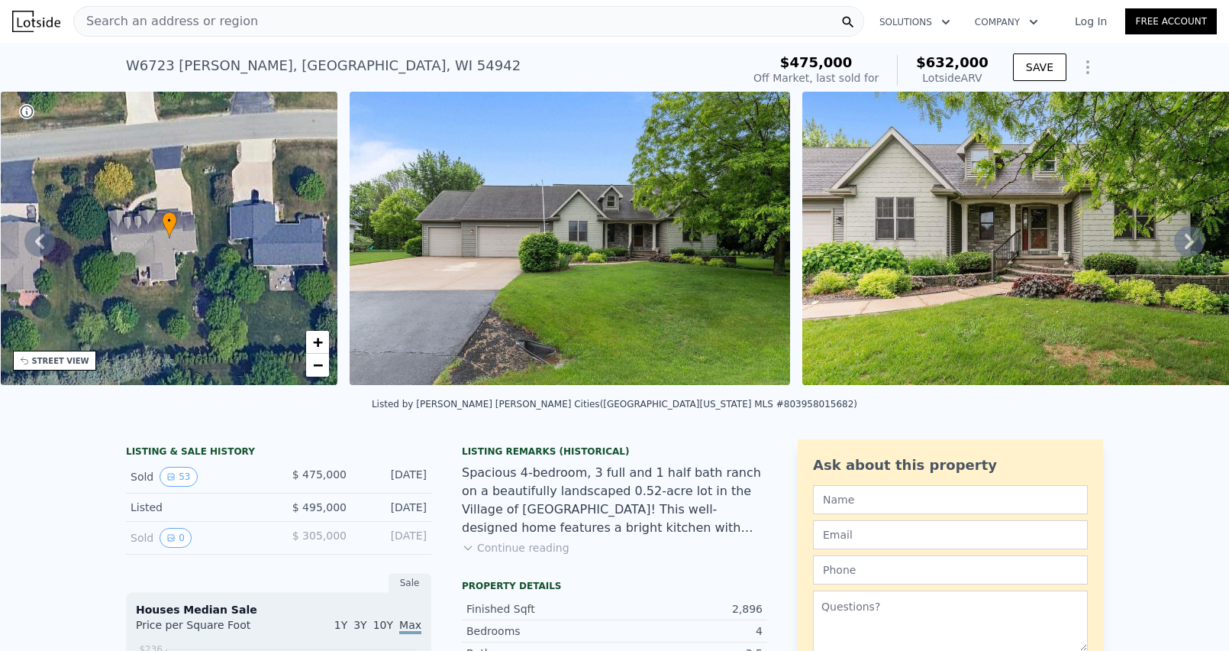
click at [1189, 237] on icon at bounding box center [1189, 241] width 9 height 15
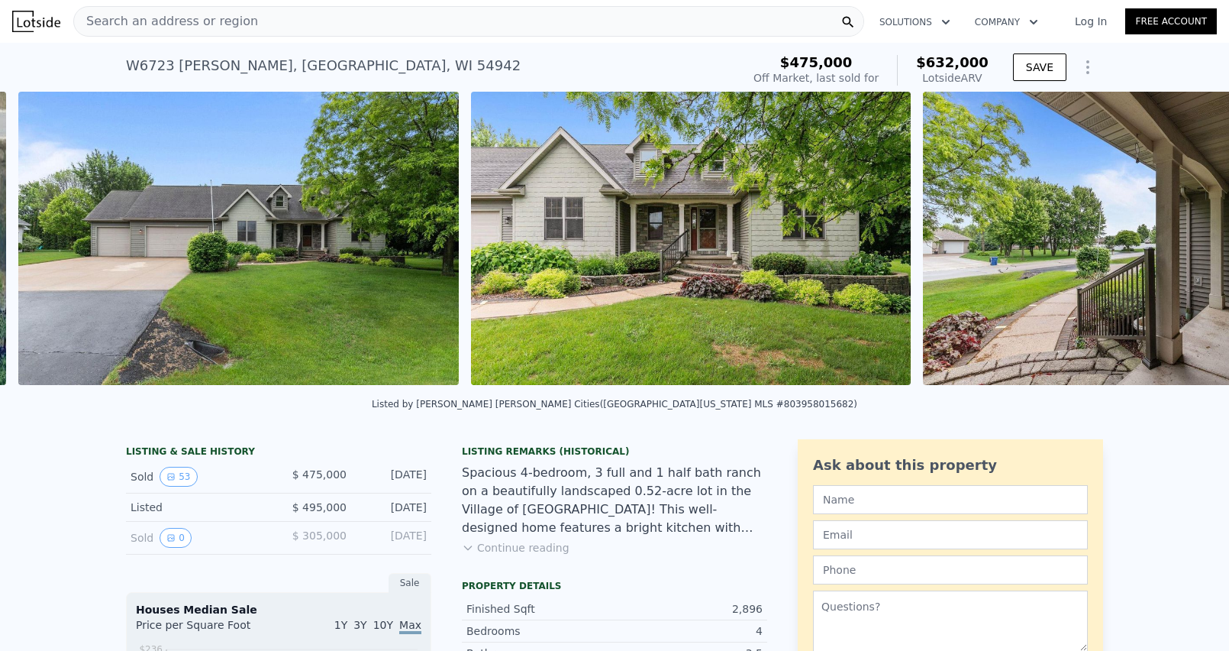
scroll to position [0, 699]
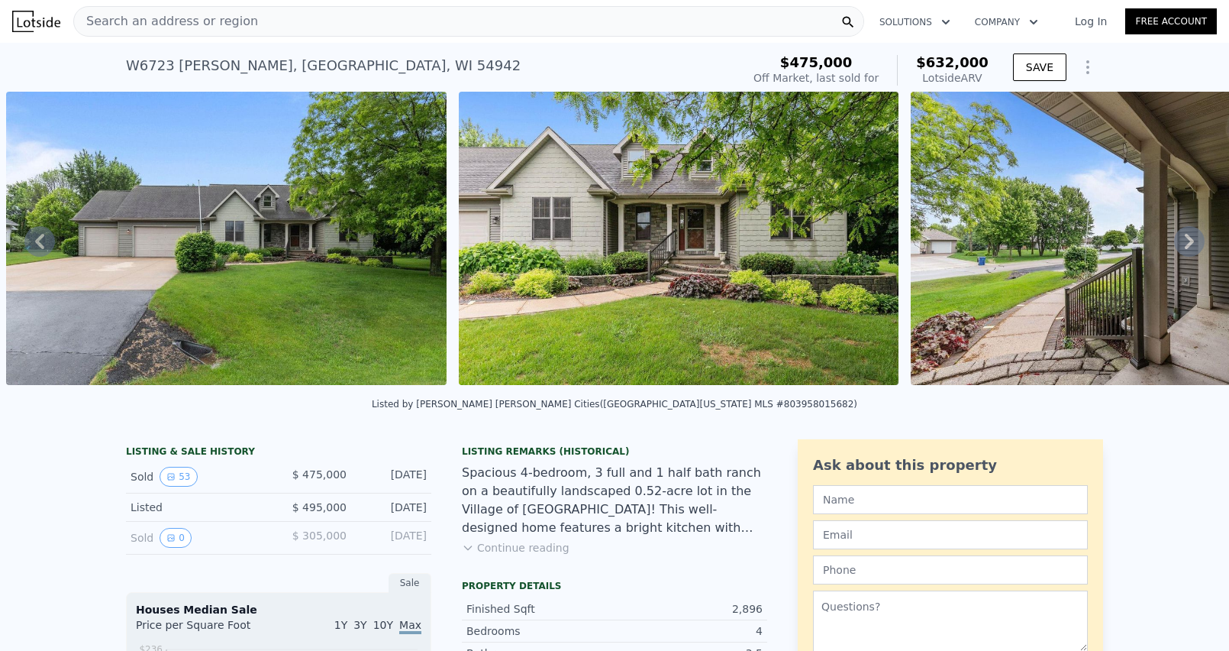
click at [1189, 237] on icon at bounding box center [1189, 241] width 9 height 15
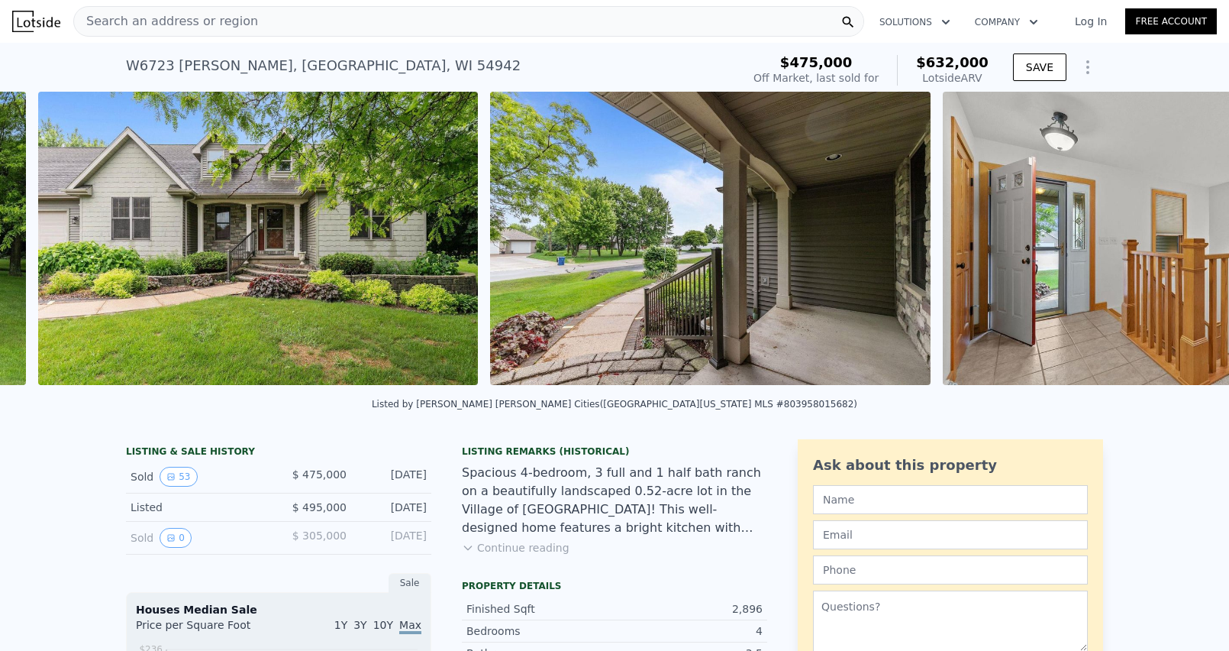
scroll to position [0, 1152]
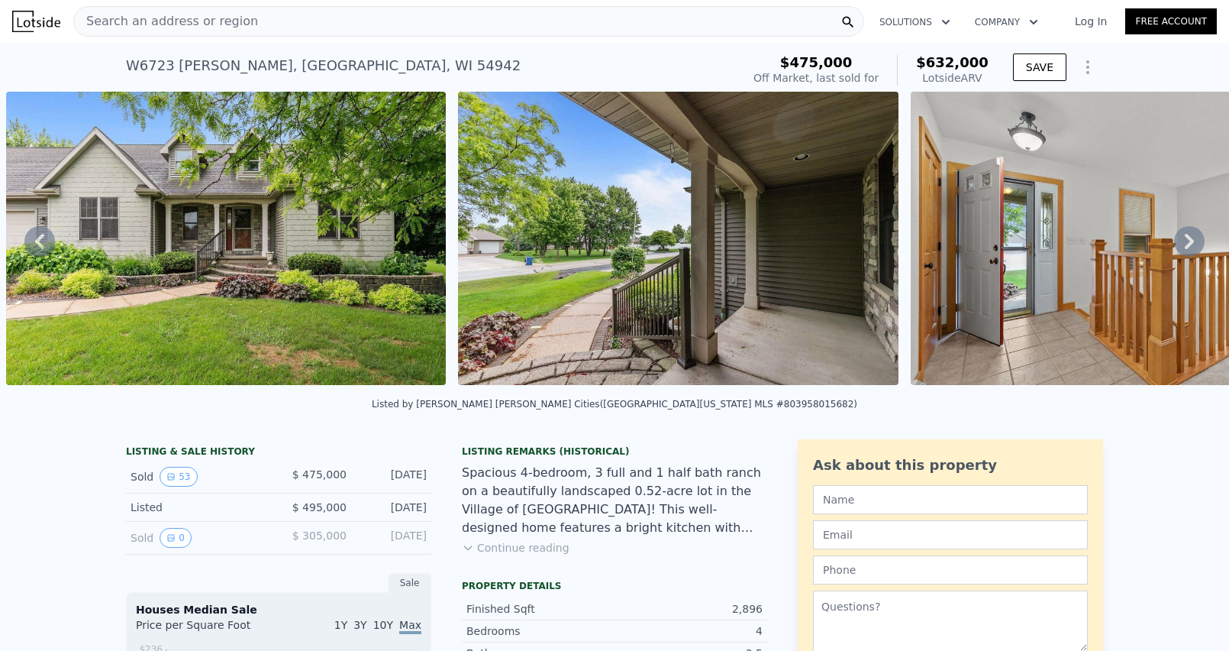
click at [751, 302] on img at bounding box center [678, 238] width 441 height 293
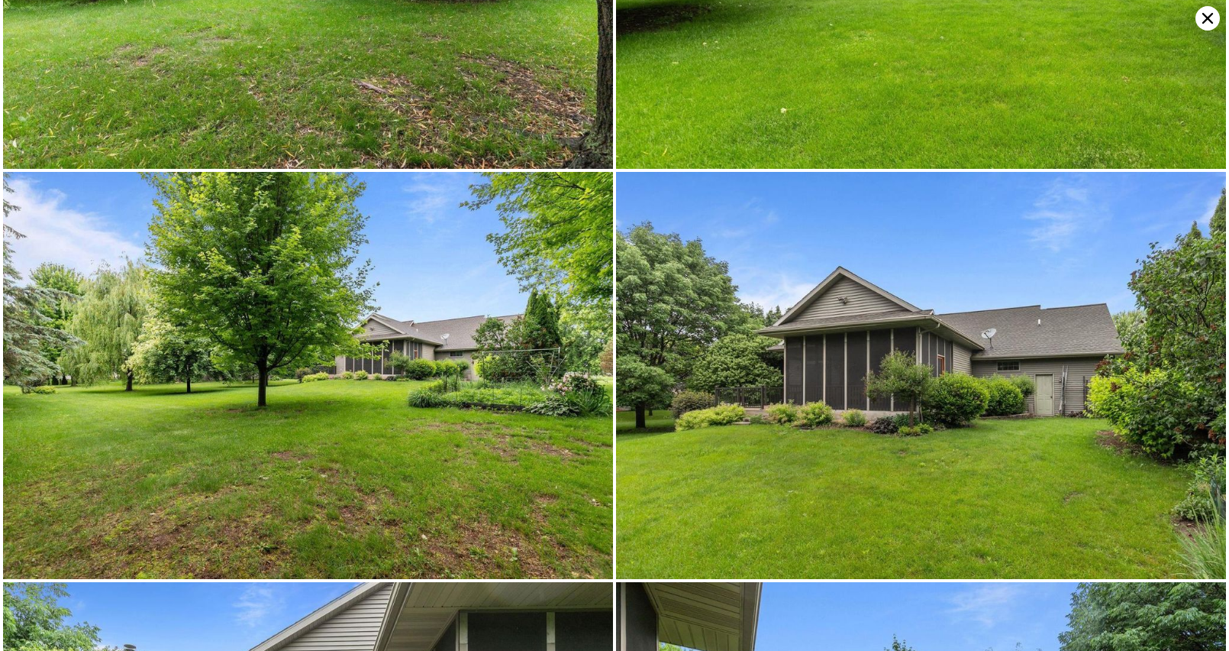
scroll to position [9825, 0]
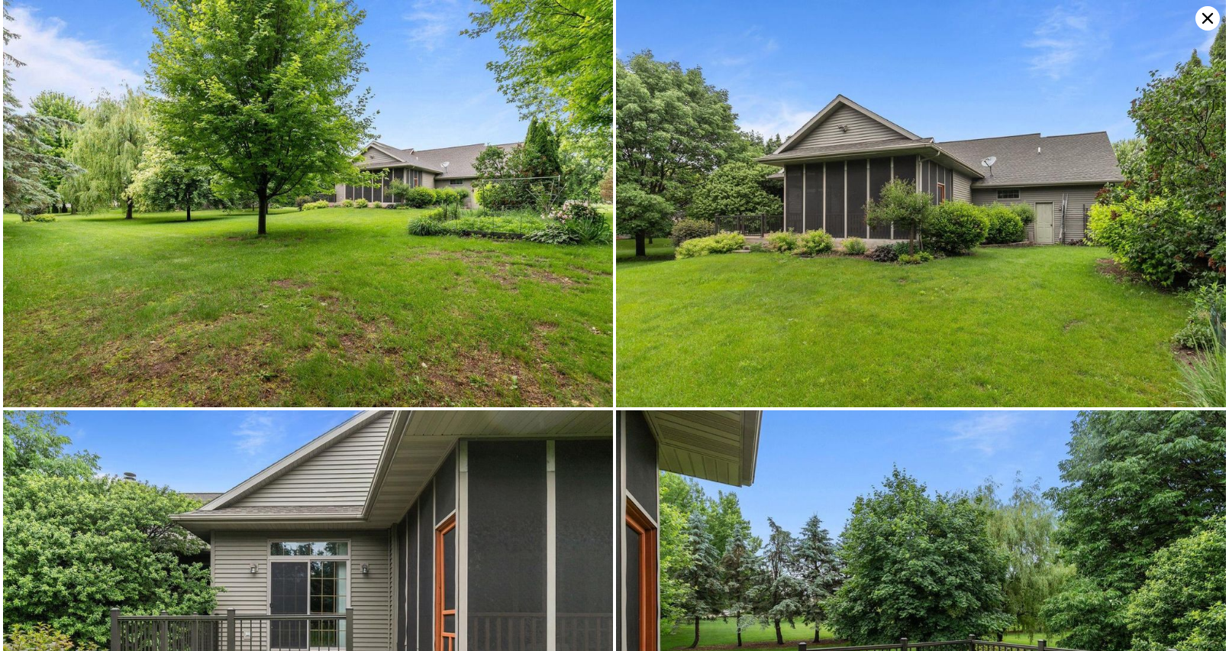
type input "2322"
type input "4230"
checkbox input "false"
checkbox input "true"
type input "$ 671,000"
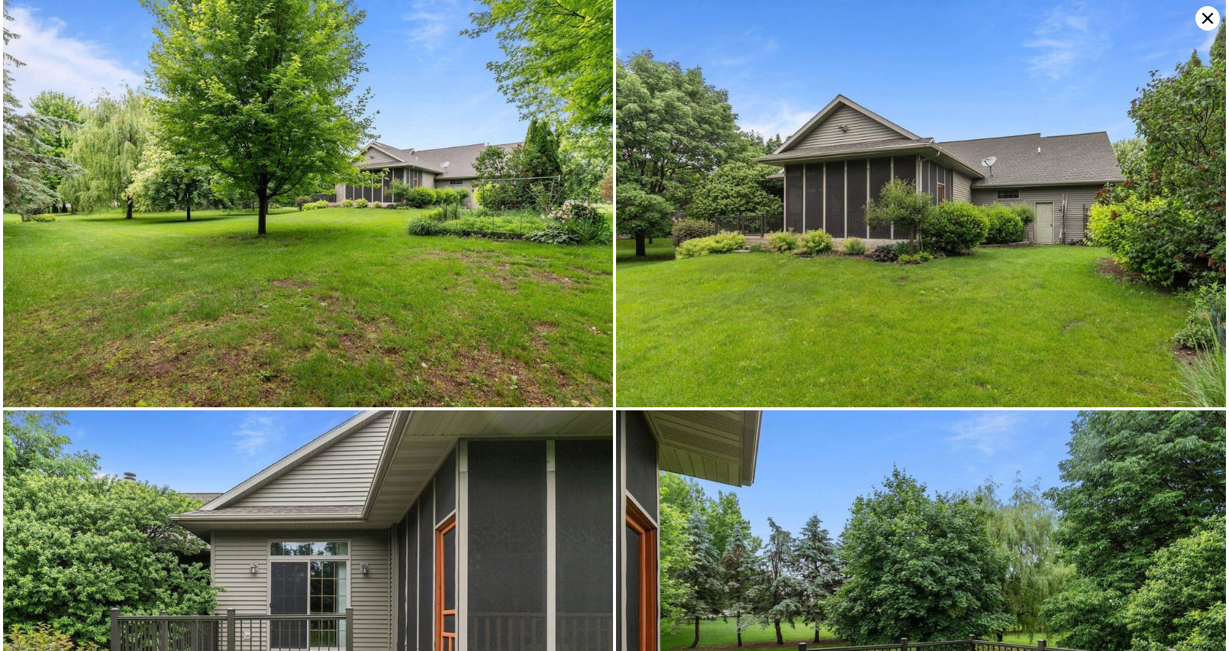
type input "$ 14,614"
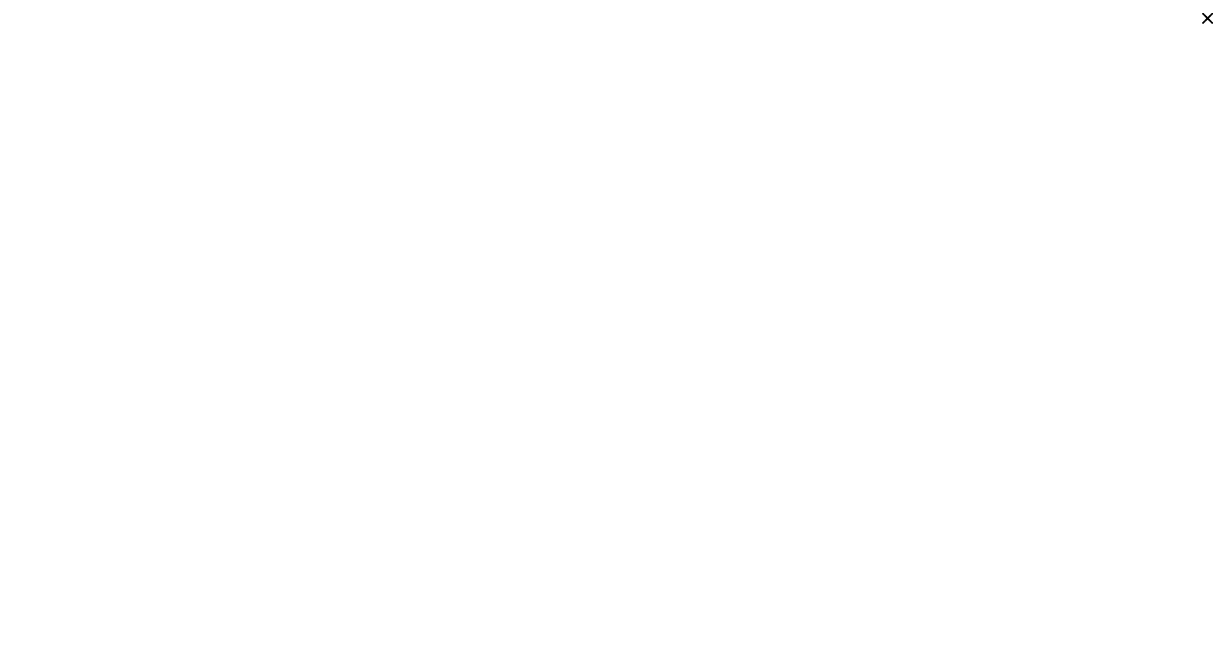
click at [1207, 15] on icon at bounding box center [1208, 18] width 24 height 24
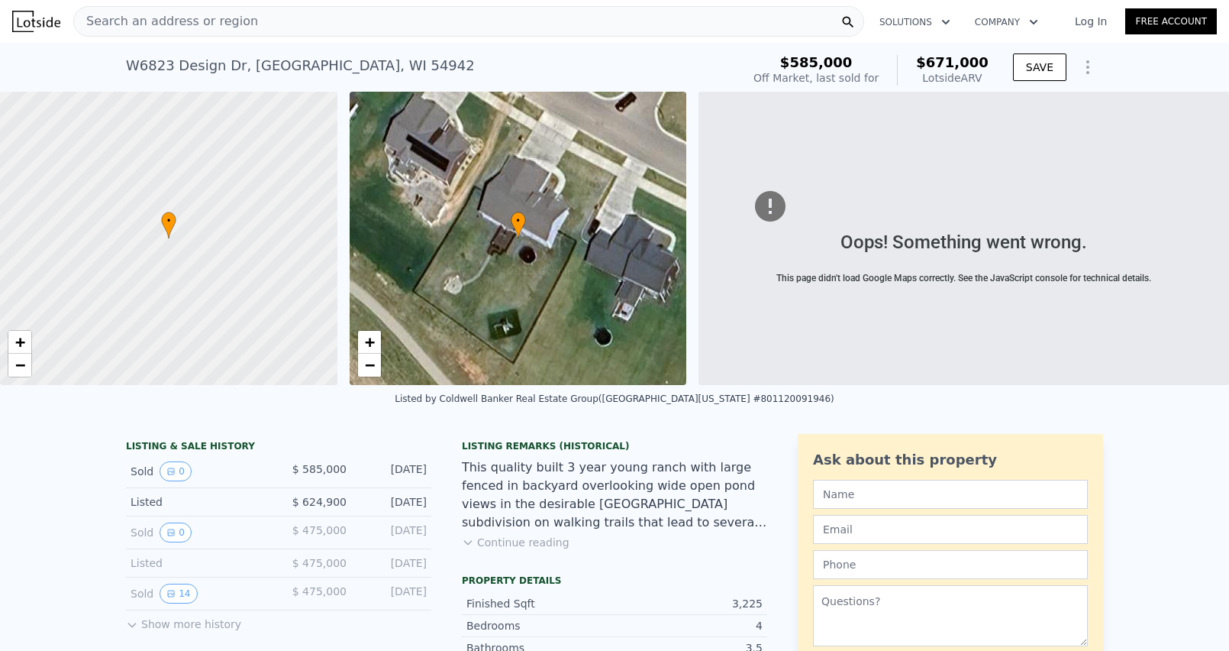
click at [383, 19] on div "Search an address or region" at bounding box center [468, 21] width 791 height 31
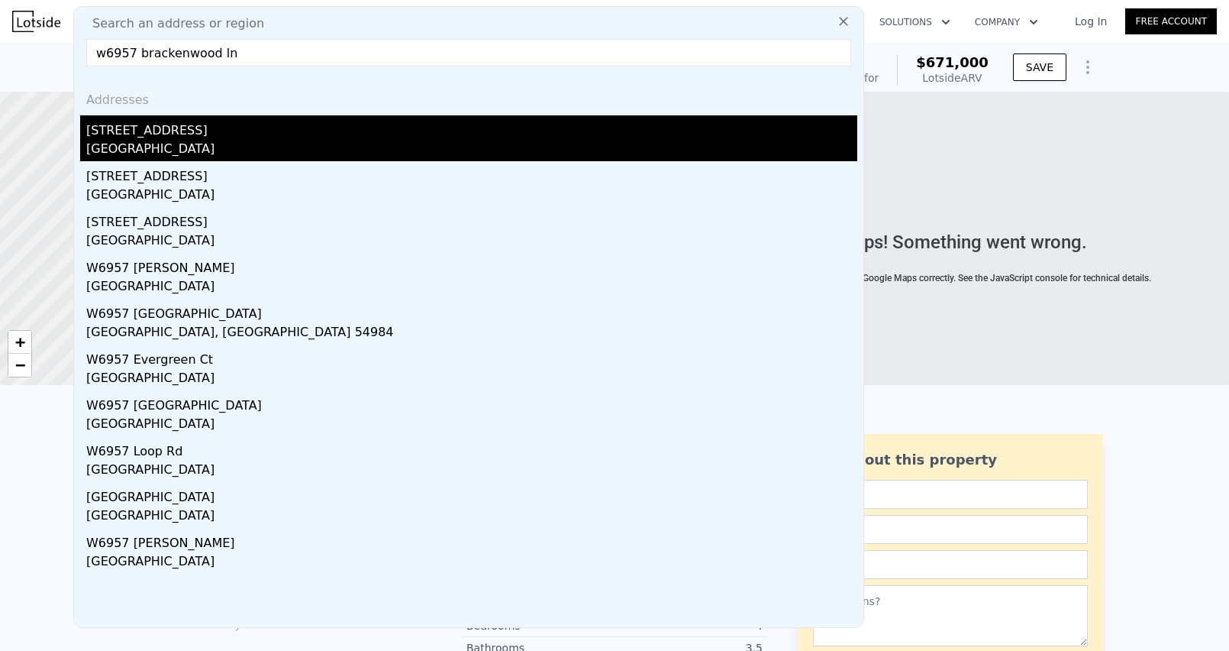
type input "w6957 brackenwood ln"
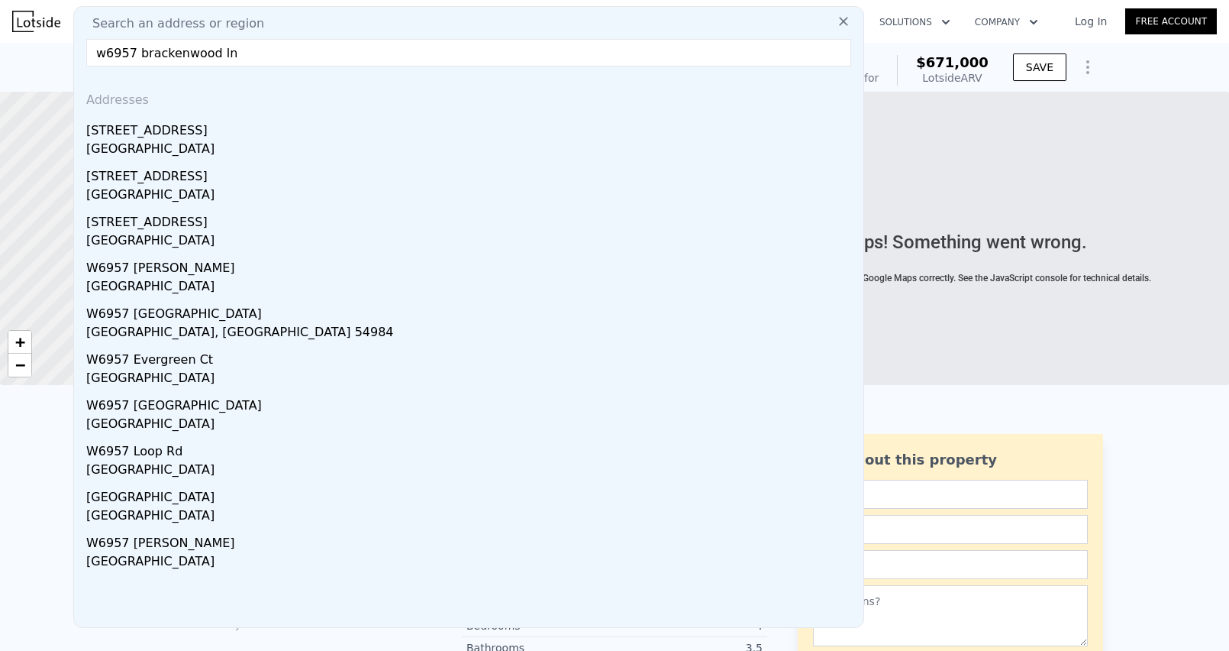
click at [192, 129] on div "[STREET_ADDRESS]" at bounding box center [471, 127] width 771 height 24
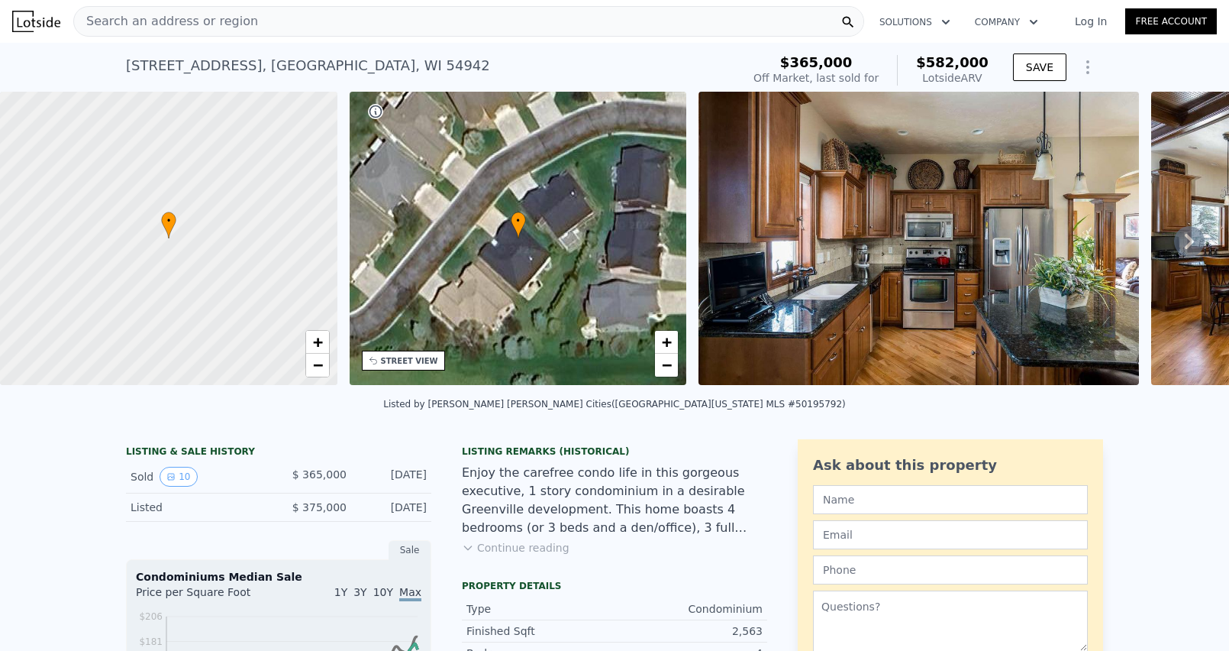
click at [945, 283] on img at bounding box center [919, 238] width 441 height 293
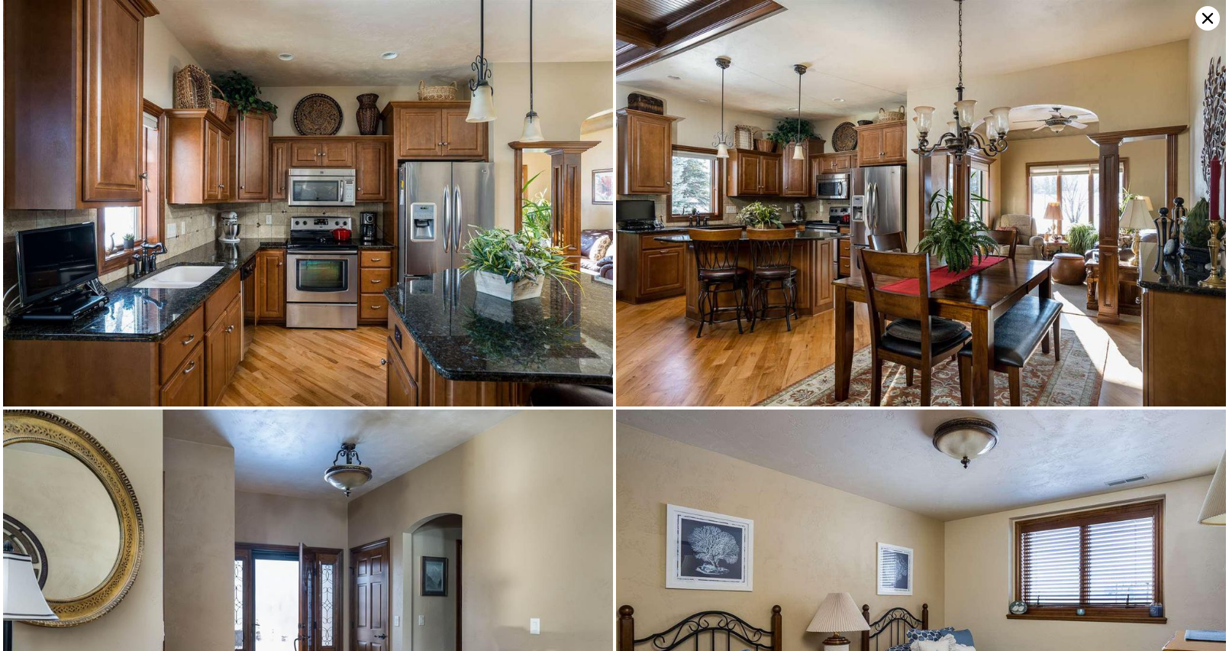
click at [1201, 19] on icon at bounding box center [1208, 18] width 24 height 24
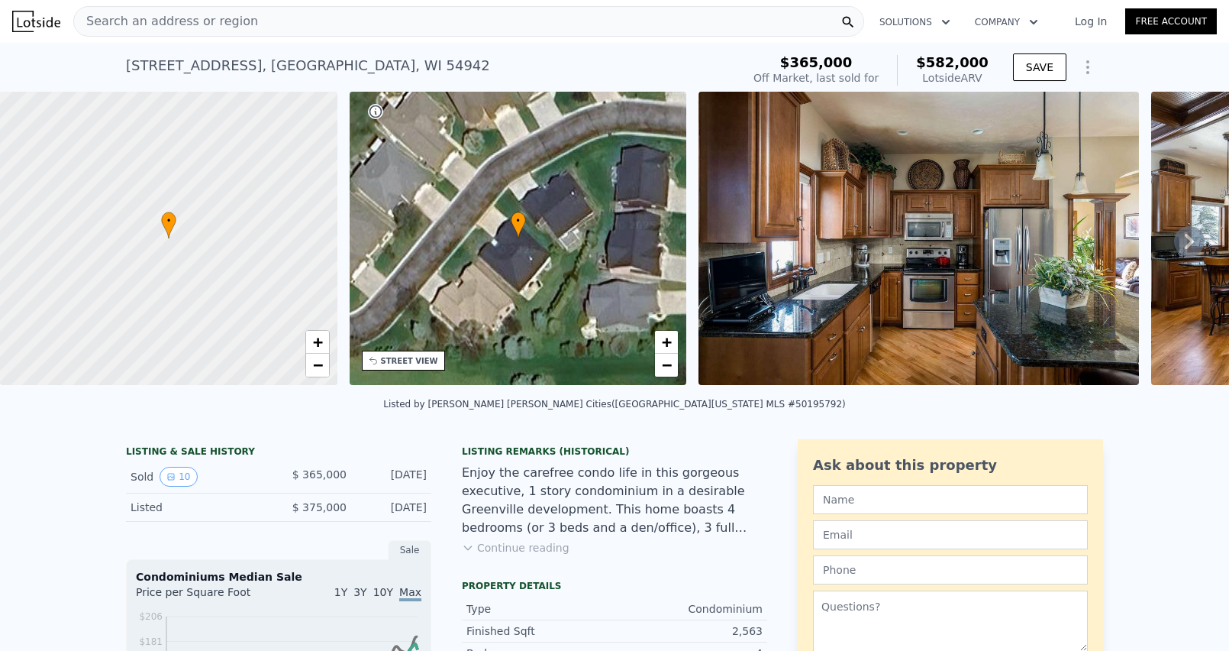
click at [271, 18] on div "Search an address or region" at bounding box center [468, 21] width 791 height 31
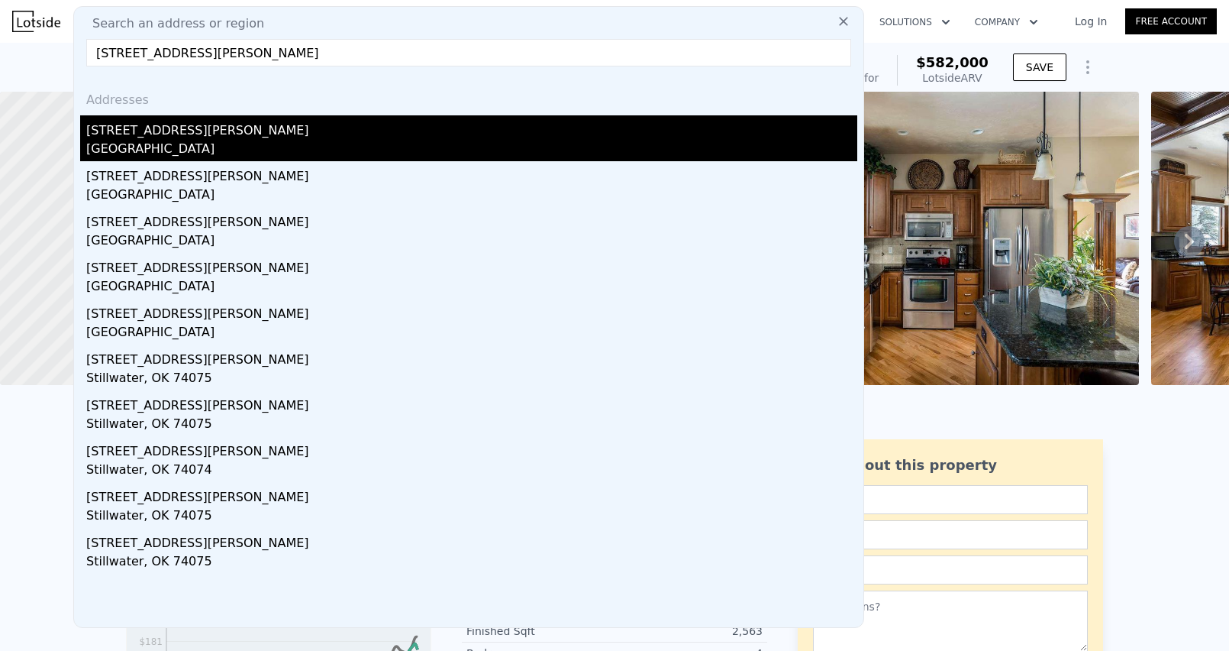
type input "[STREET_ADDRESS][PERSON_NAME]"
click at [165, 141] on div "[GEOGRAPHIC_DATA]" at bounding box center [471, 150] width 771 height 21
